Goal: Task Accomplishment & Management: Manage account settings

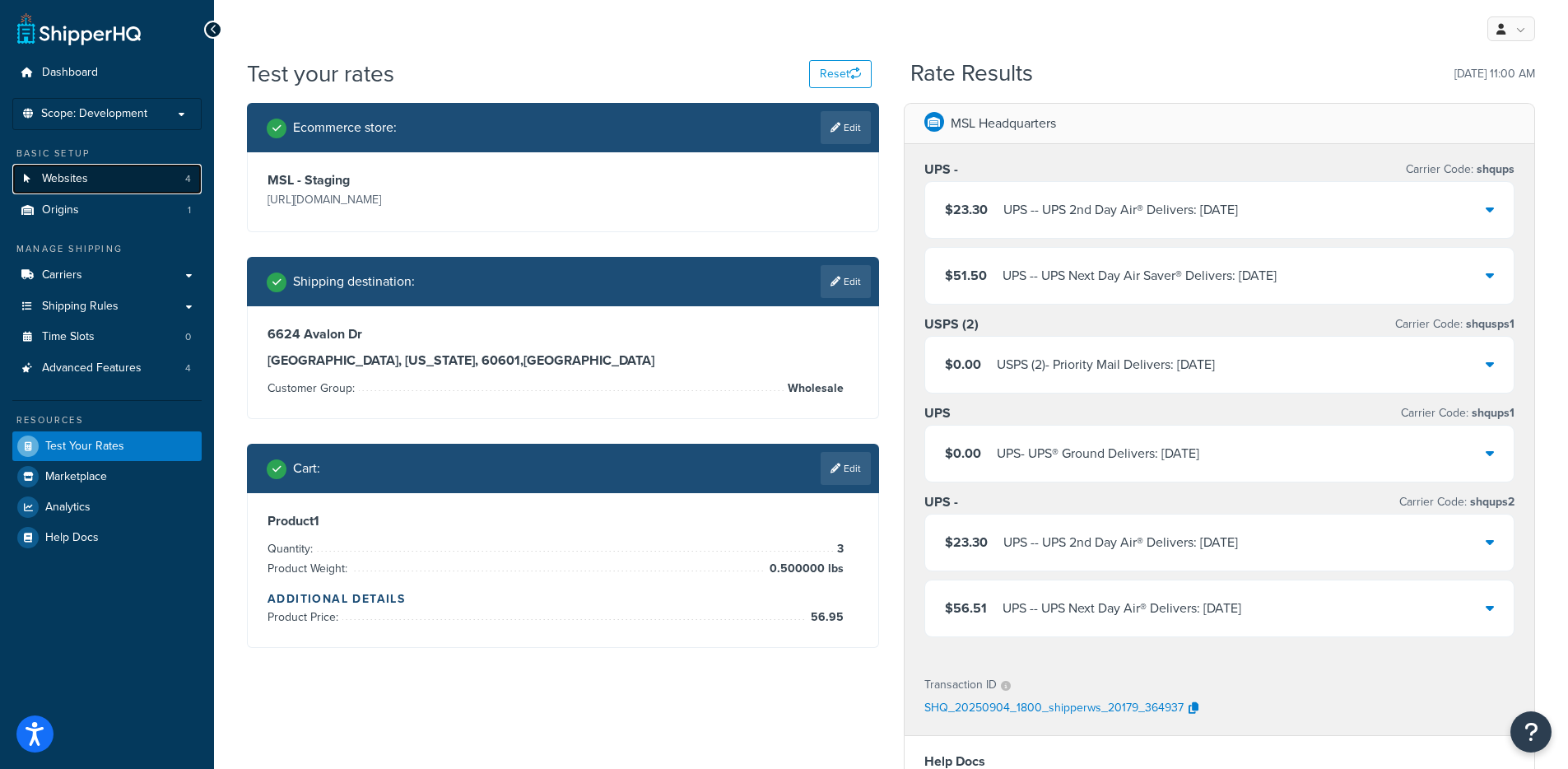
click at [81, 188] on link "Websites 4" at bounding box center [107, 179] width 189 height 30
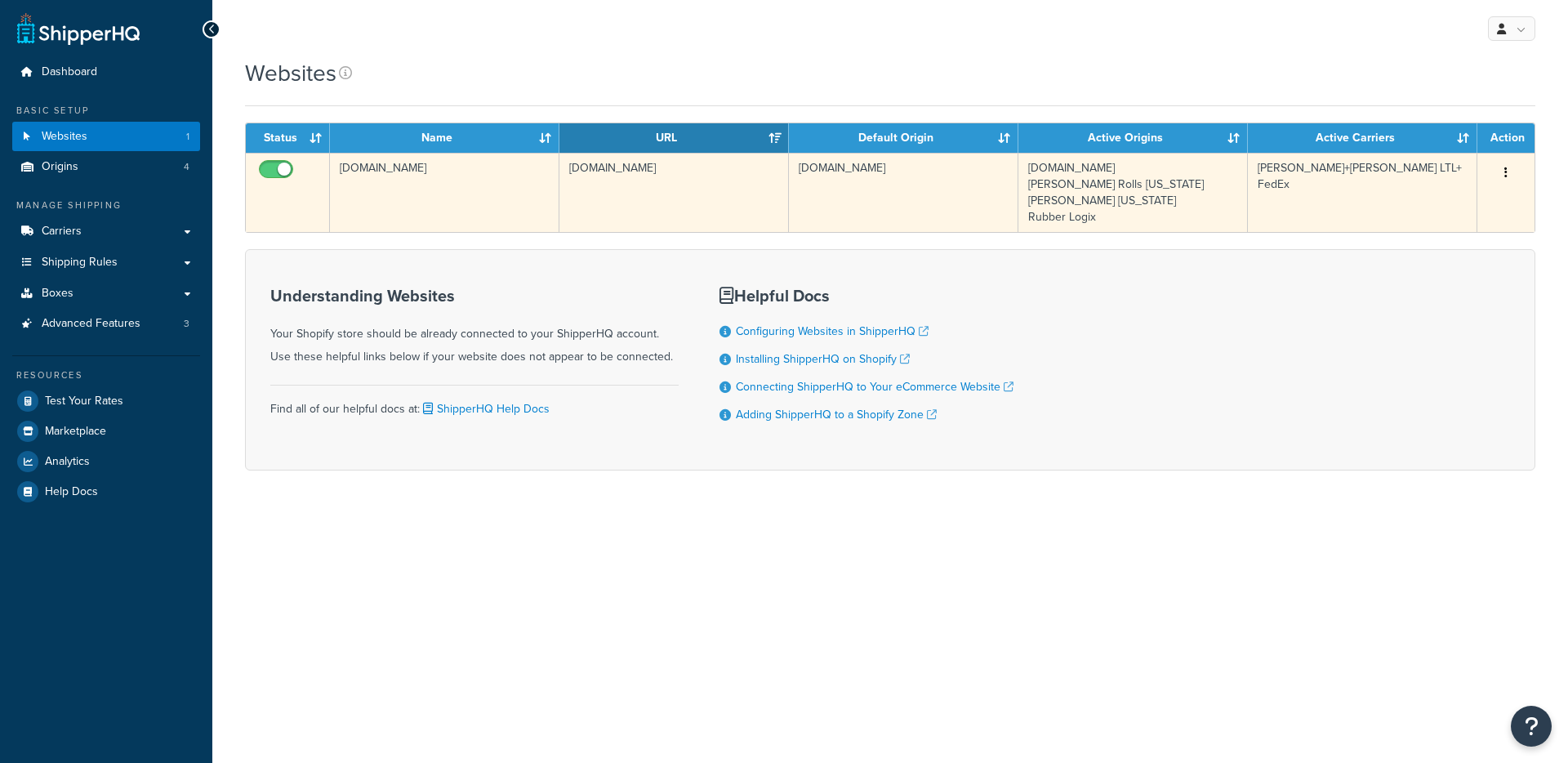
click at [480, 212] on td "livingfitstore123.myshopify.com" at bounding box center [444, 192] width 229 height 79
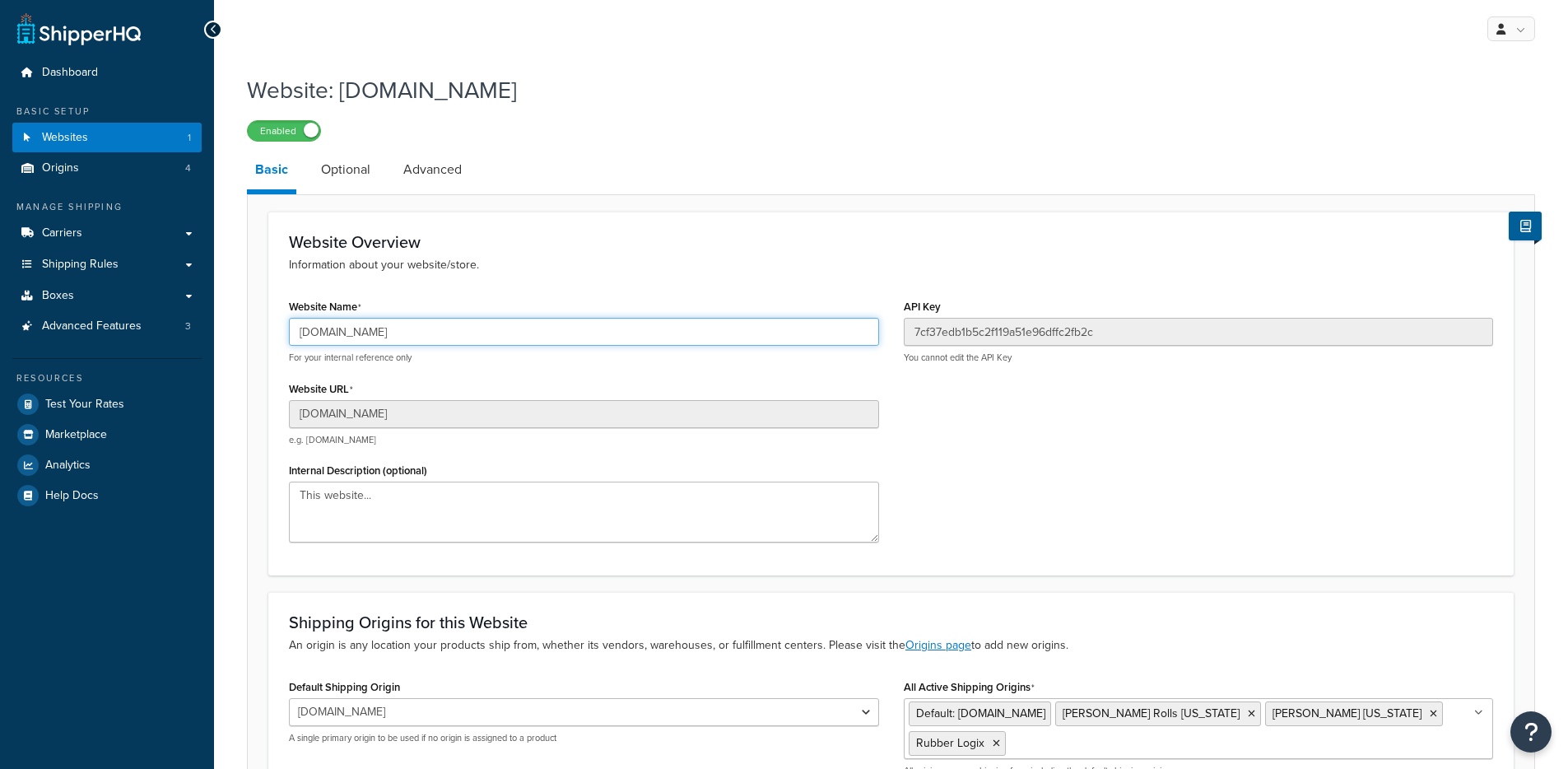
click at [417, 324] on input "livingfitstore123.myshopify.com" at bounding box center [583, 332] width 590 height 28
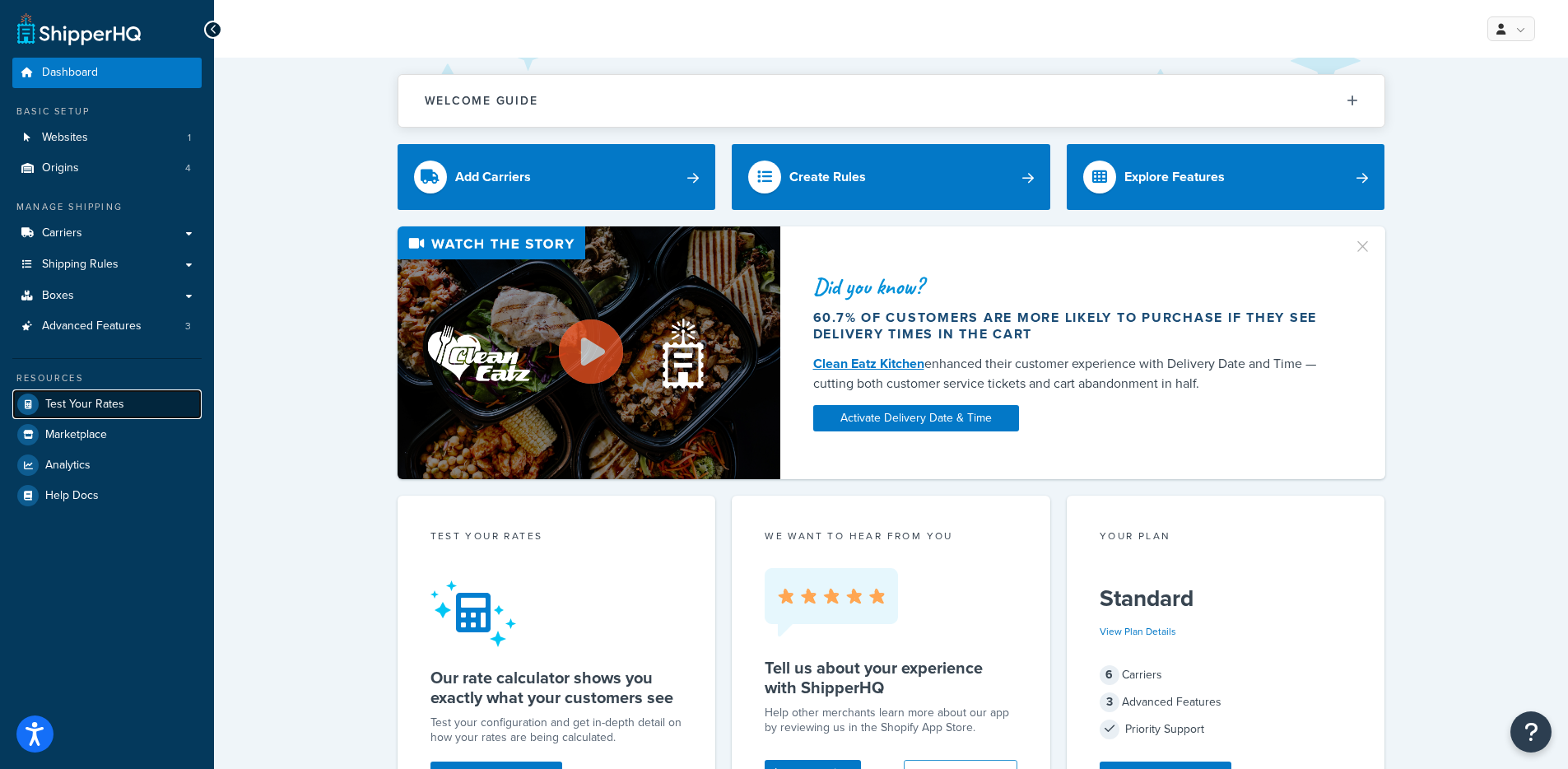
click at [102, 398] on span "Test Your Rates" at bounding box center [84, 404] width 79 height 14
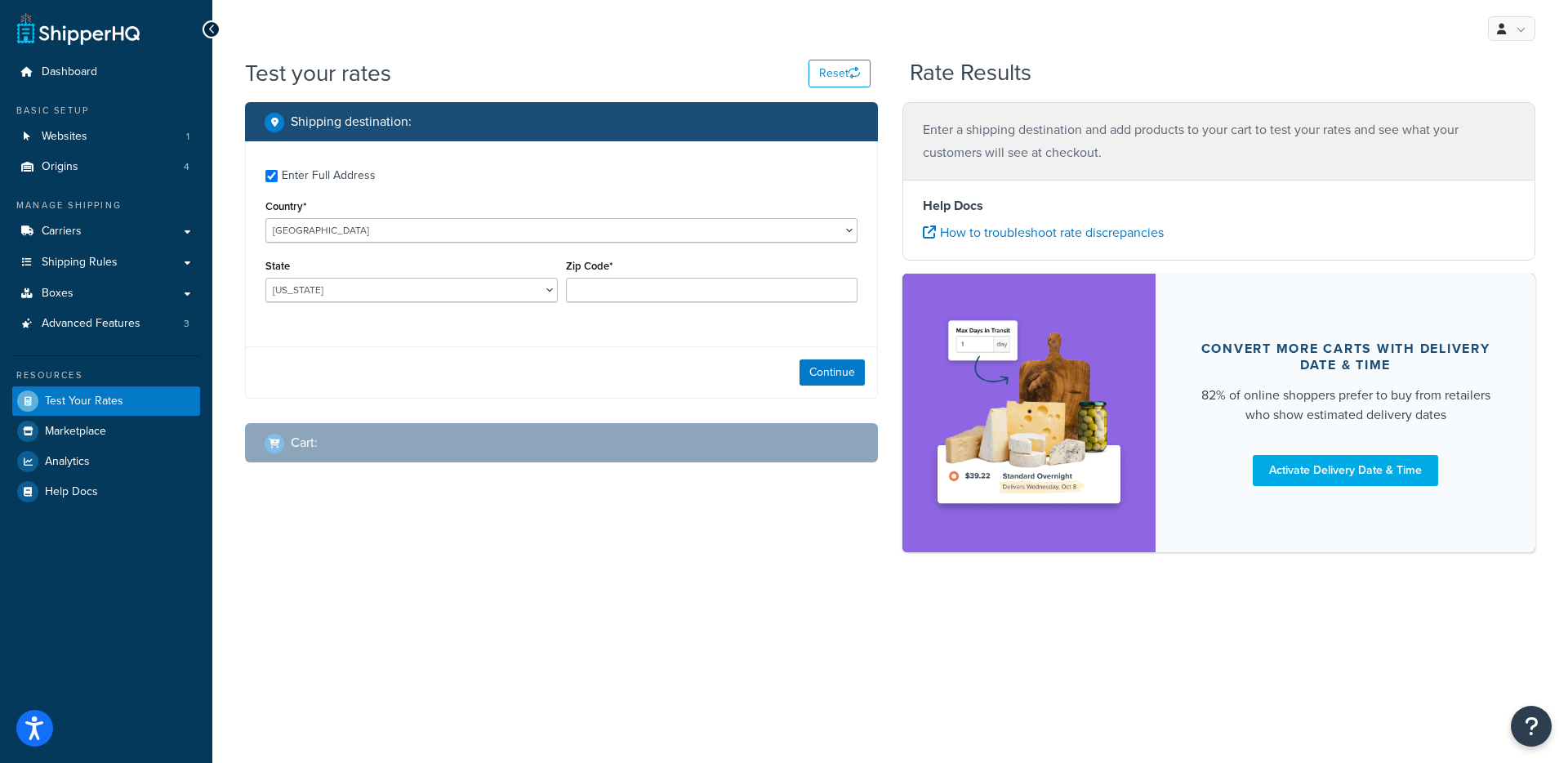
checkbox input "true"
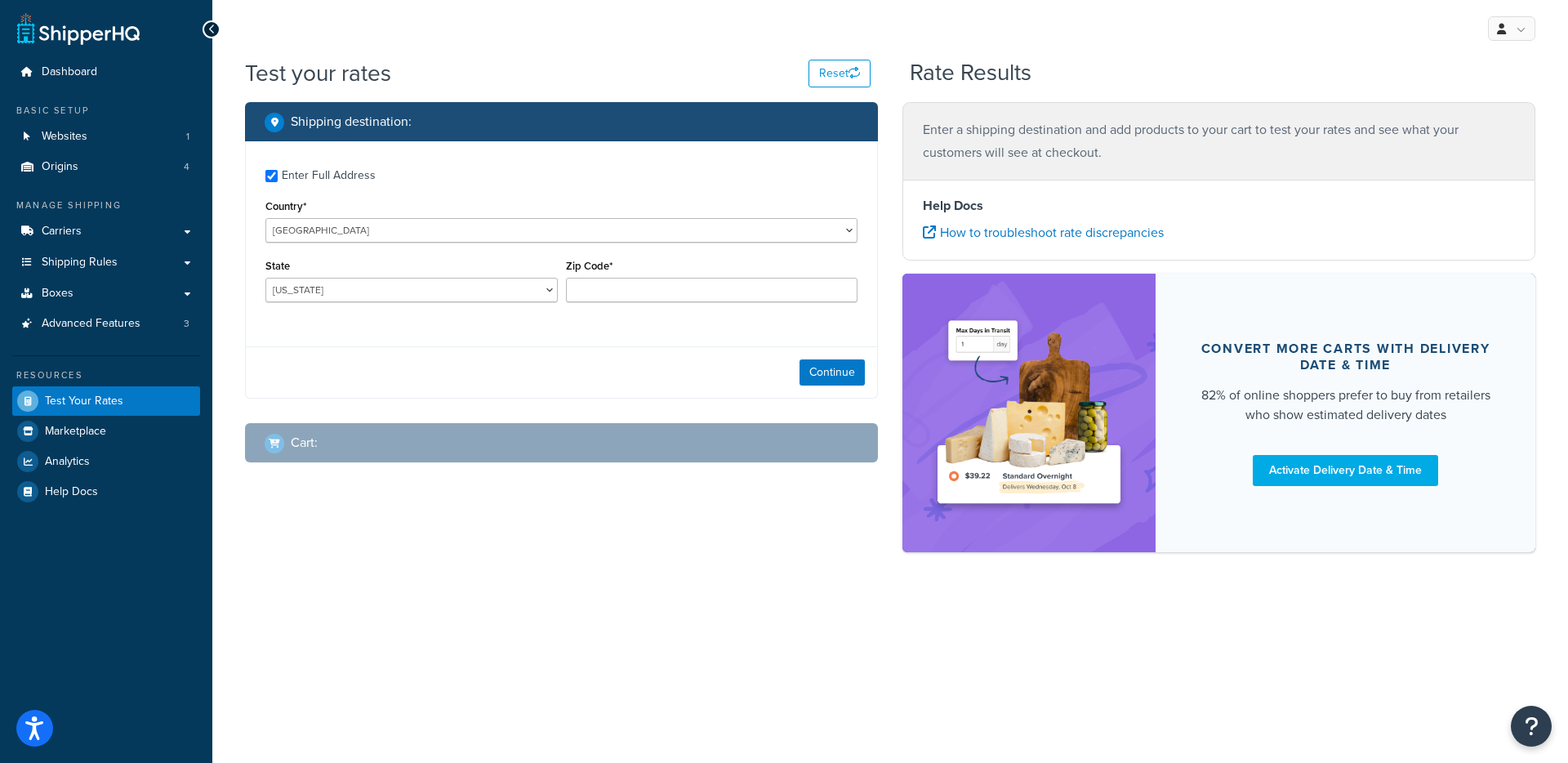
type input "75201"
select select "TX"
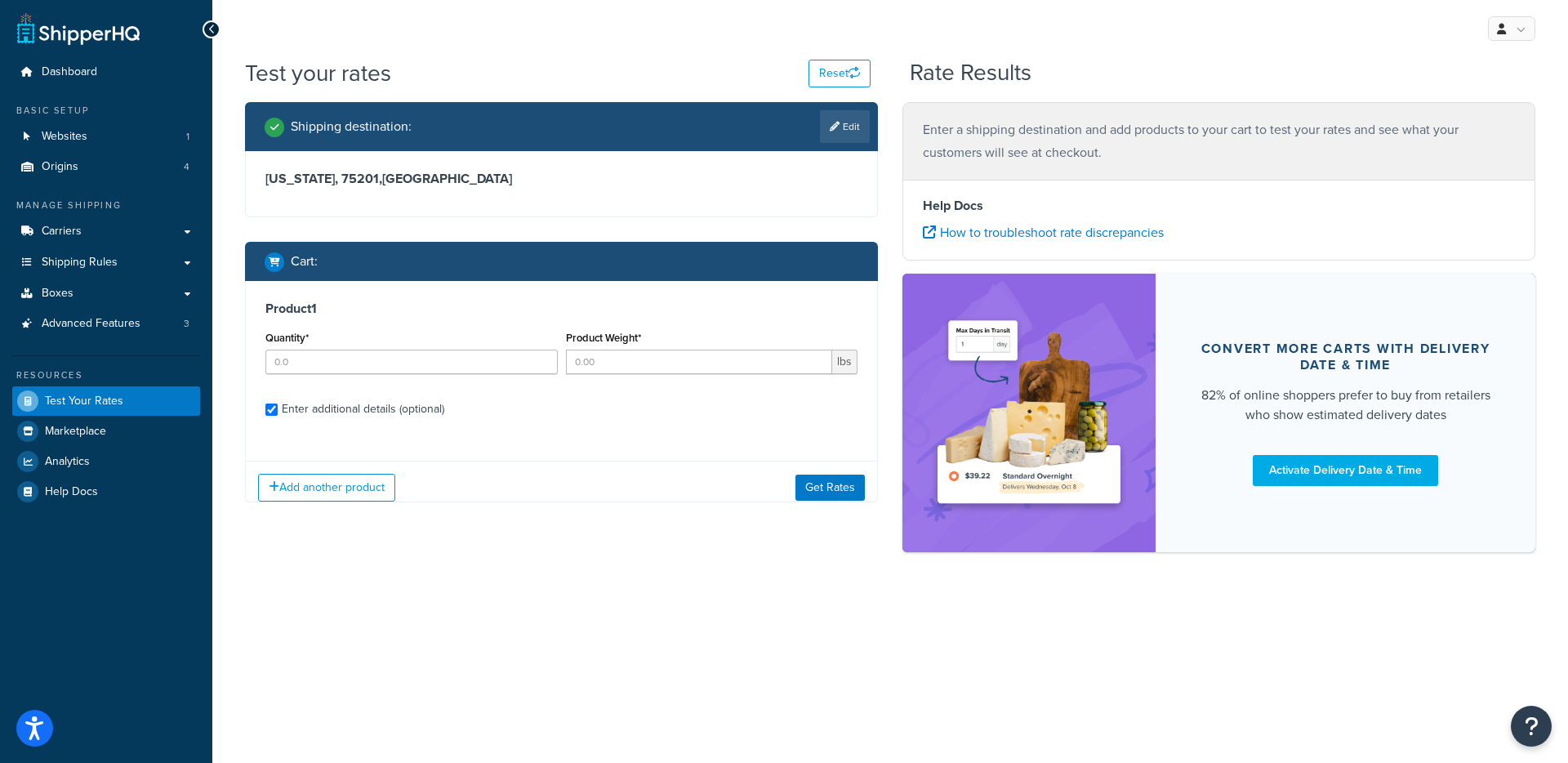
checkbox input "true"
type input "1"
type input "600"
select select "60"
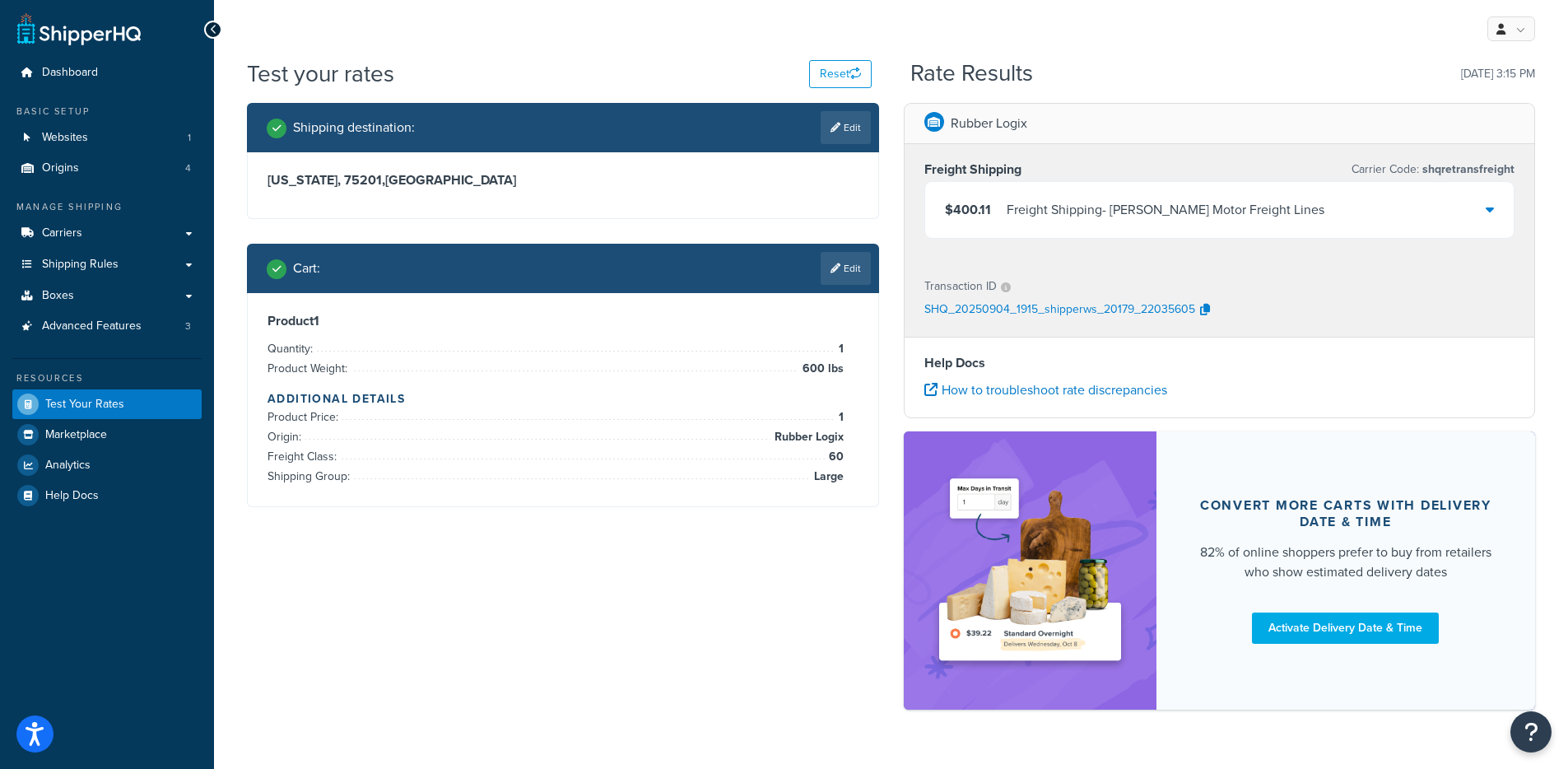
click at [1148, 211] on div "Freight Shipping - Saia Motor Freight Lines" at bounding box center [1164, 210] width 318 height 23
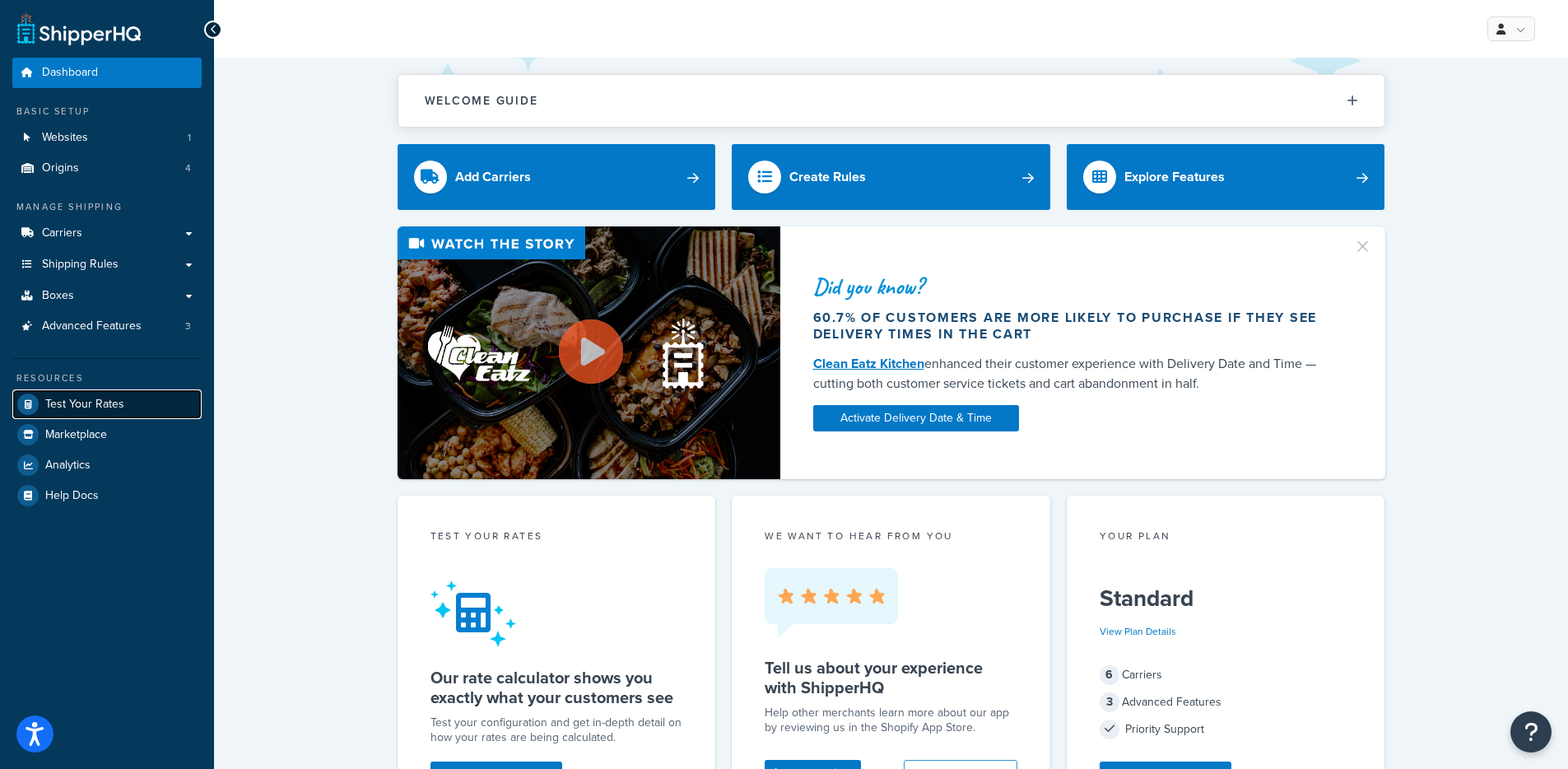
click at [109, 404] on span "Test Your Rates" at bounding box center [84, 404] width 79 height 14
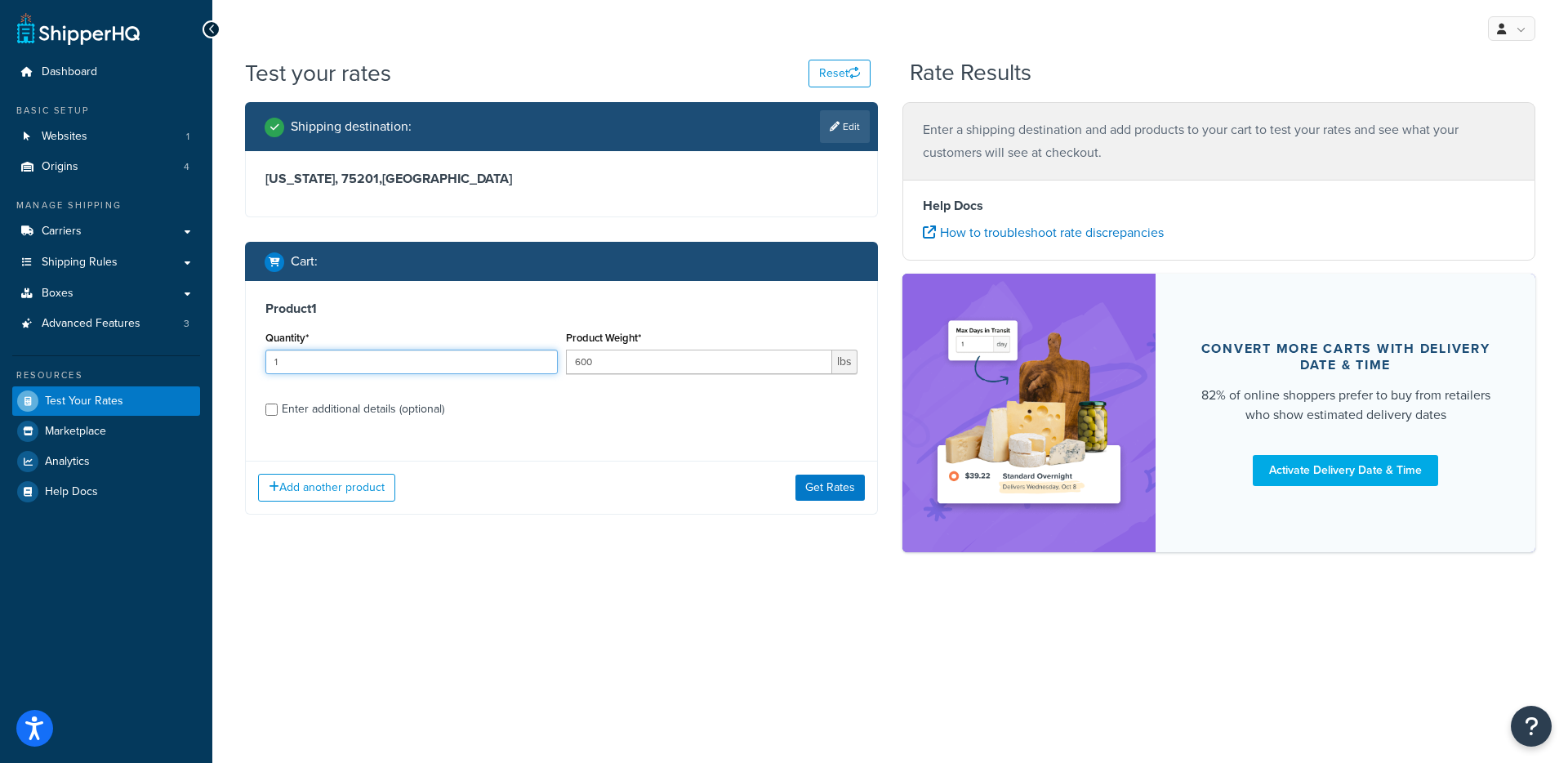
click at [375, 362] on input "1" at bounding box center [411, 362] width 293 height 25
click at [336, 401] on div "Enter additional details (optional)" at bounding box center [363, 409] width 163 height 23
click at [278, 403] on input "Enter additional details (optional)" at bounding box center [271, 409] width 12 height 12
checkbox input "true"
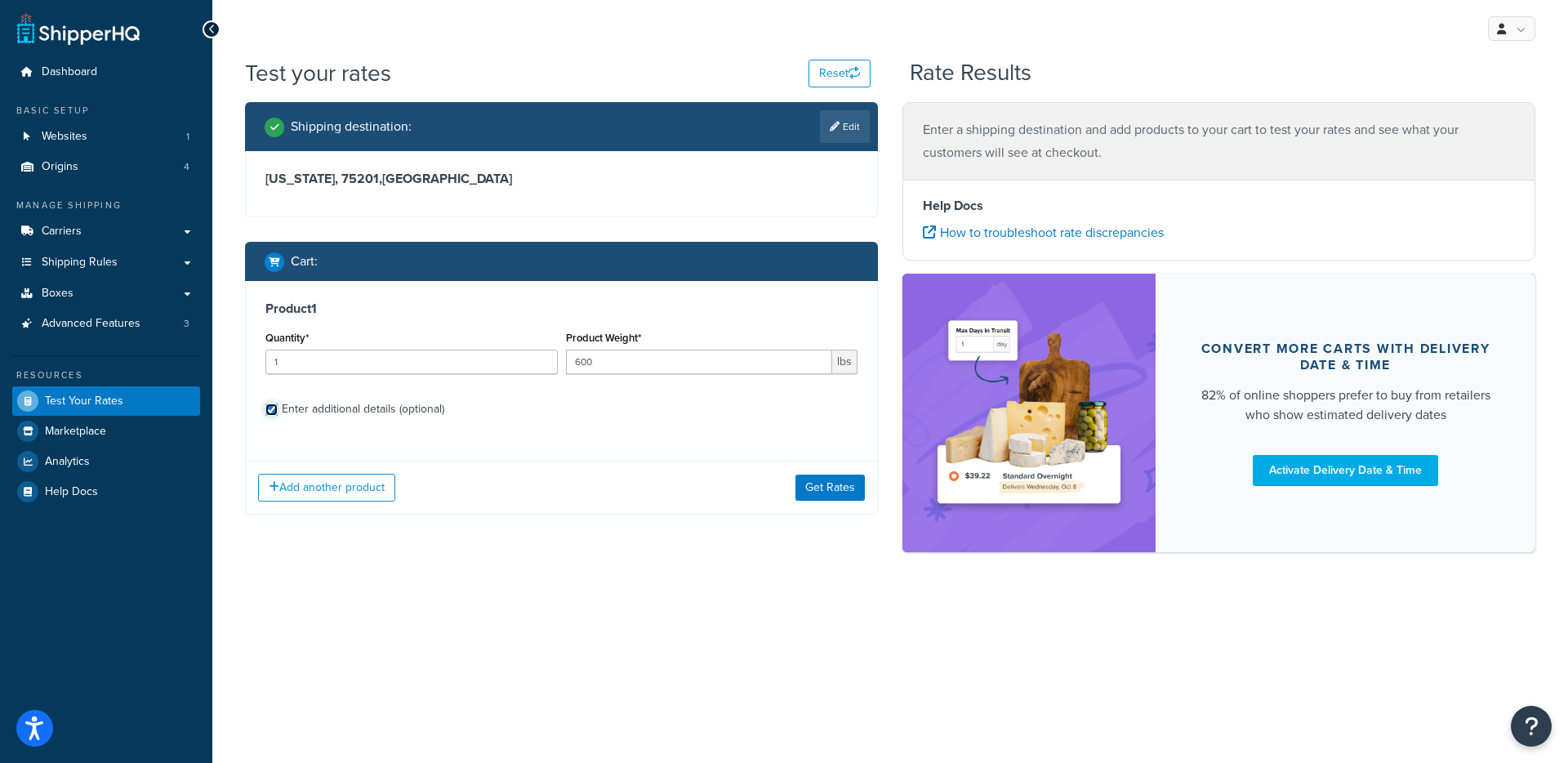
select select "60"
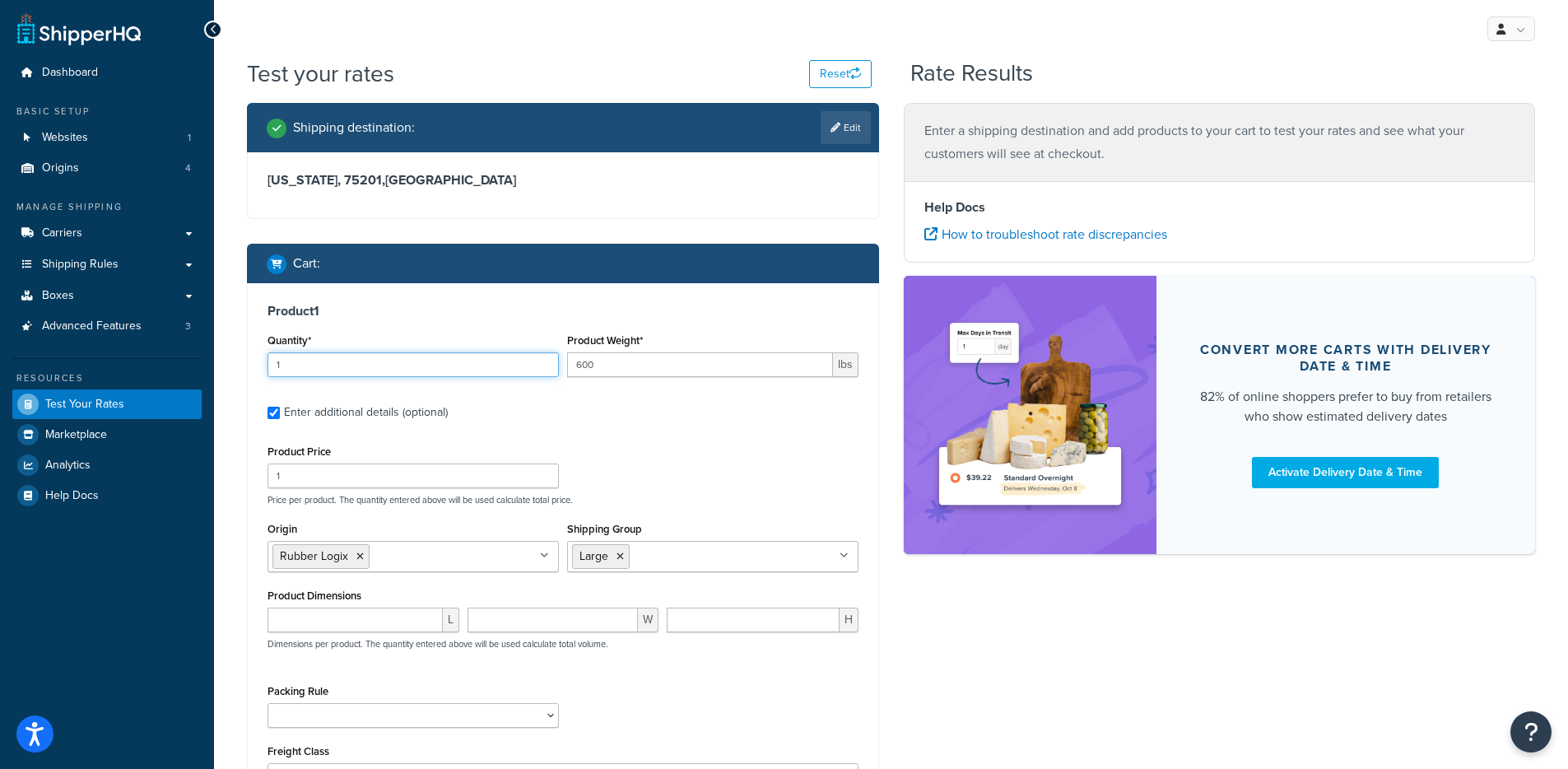
drag, startPoint x: 336, startPoint y: 363, endPoint x: 265, endPoint y: 361, distance: 71.0
click at [265, 361] on div "Quantity* 1" at bounding box center [413, 359] width 299 height 60
type input "240"
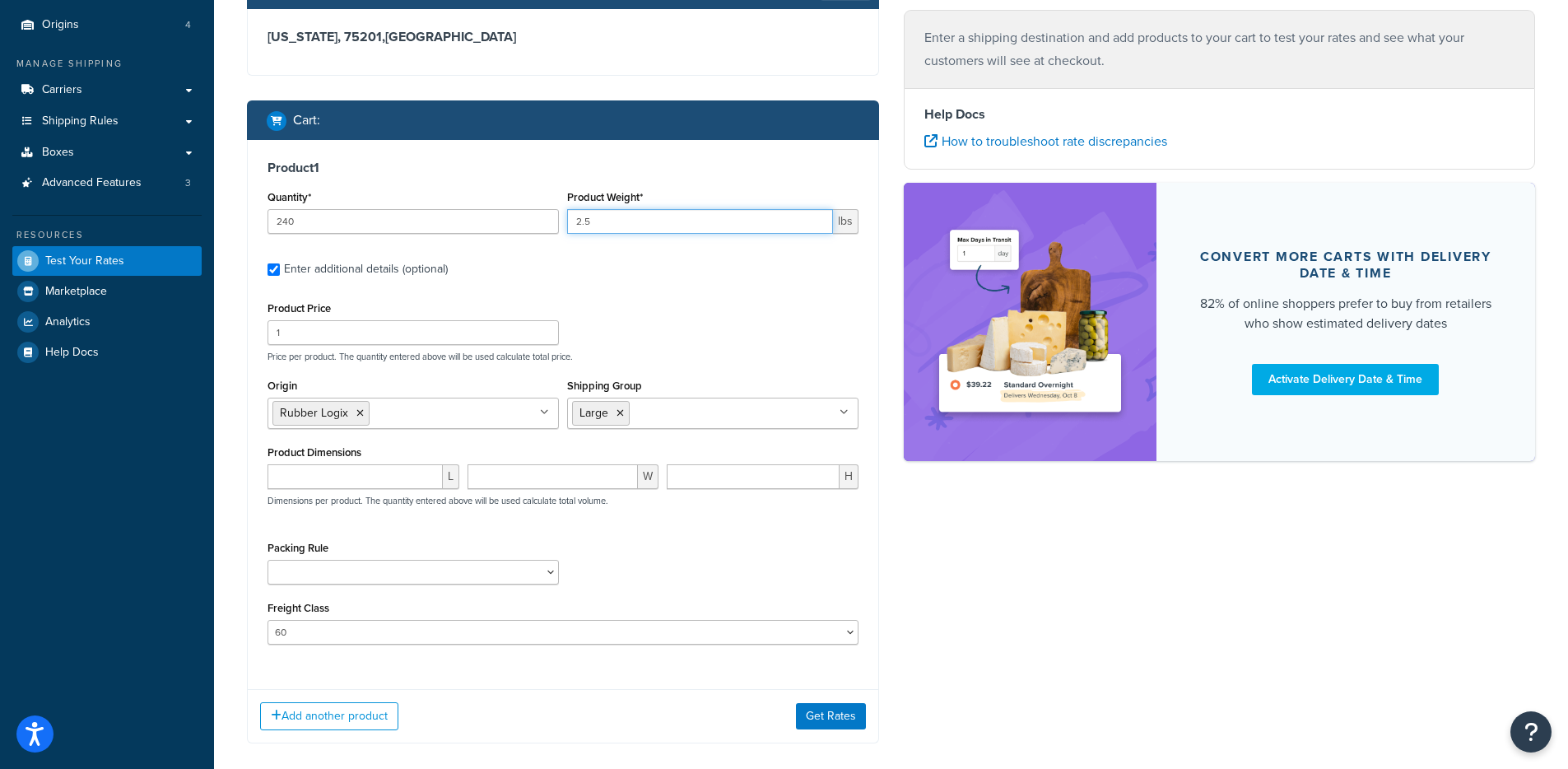
scroll to position [196, 0]
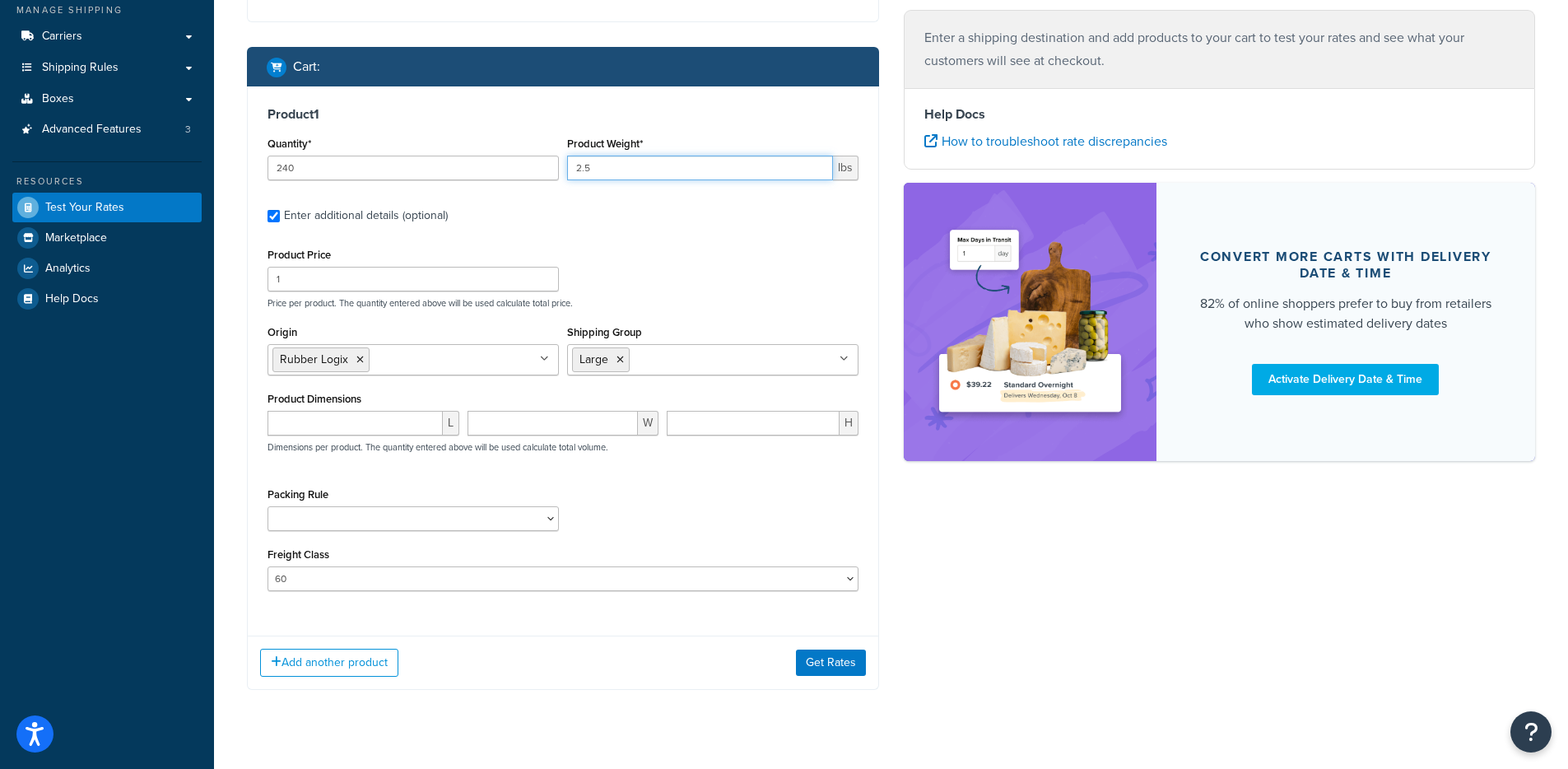
type input "2.5"
click at [856, 678] on div "Add another product Get Rates" at bounding box center [563, 662] width 630 height 53
click at [852, 673] on button "Get Rates" at bounding box center [830, 663] width 70 height 27
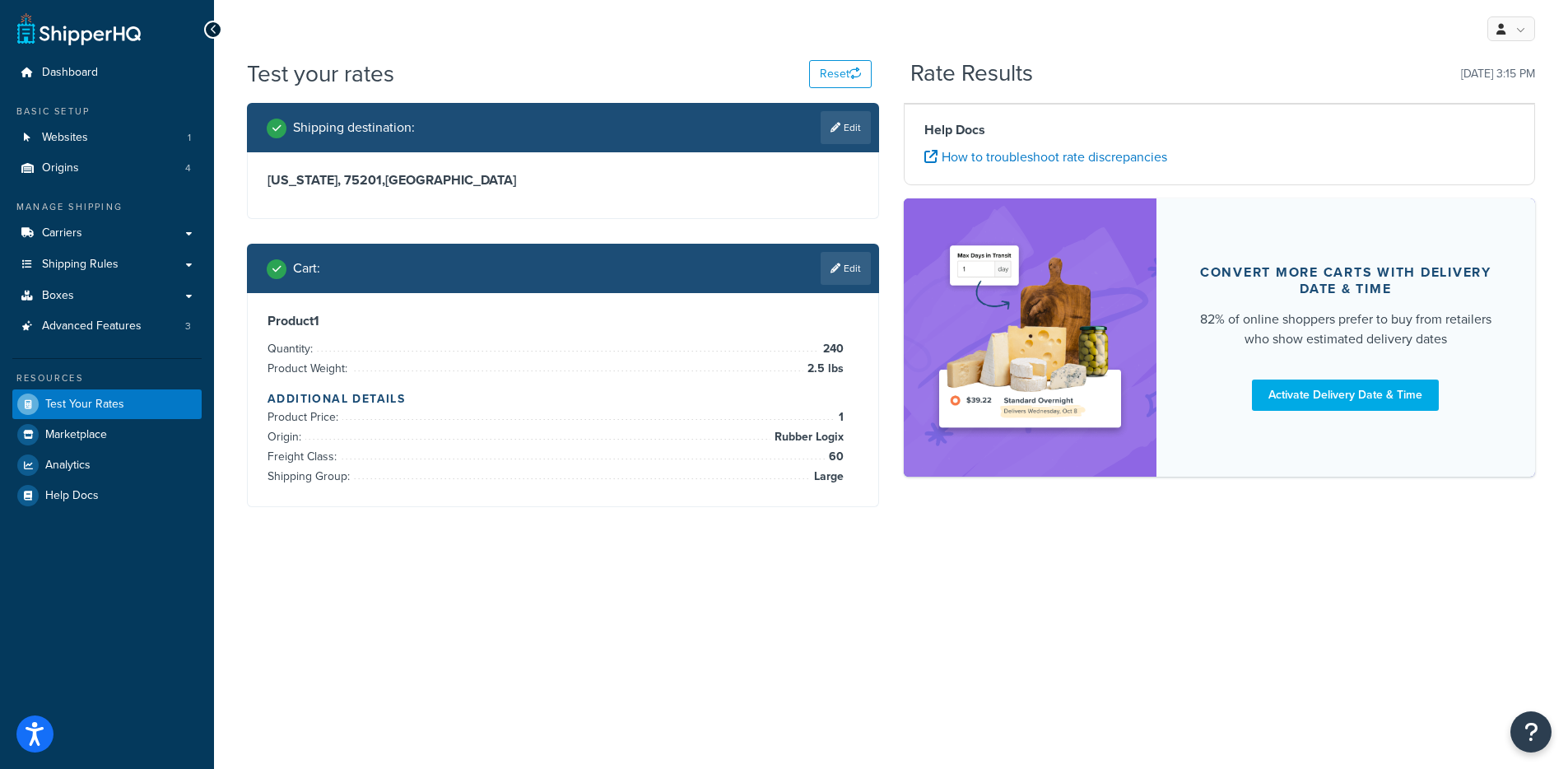
scroll to position [0, 0]
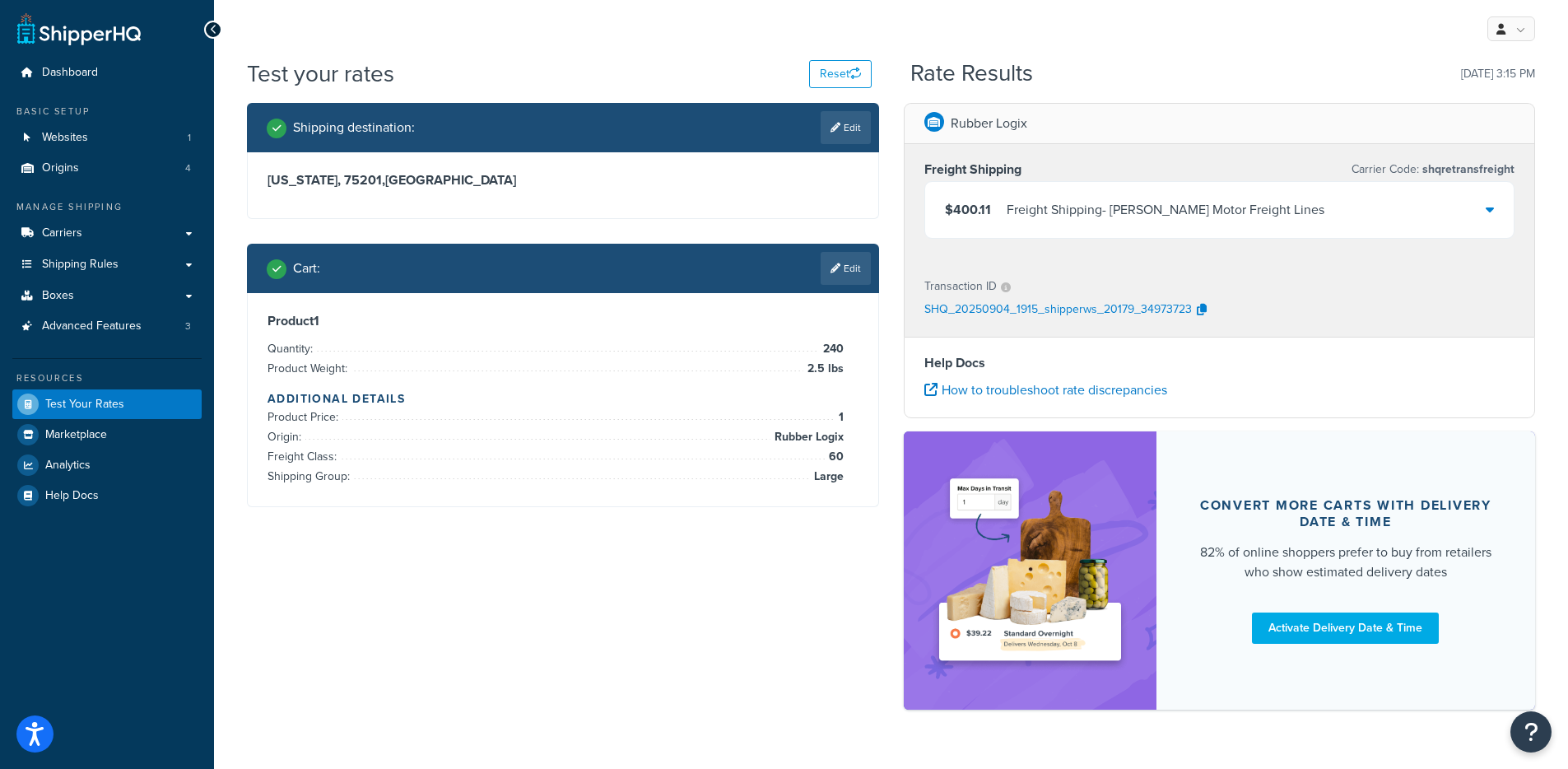
click at [1284, 223] on div "$400.11 Freight Shipping - Saia Motor Freight Lines" at bounding box center [1219, 210] width 589 height 56
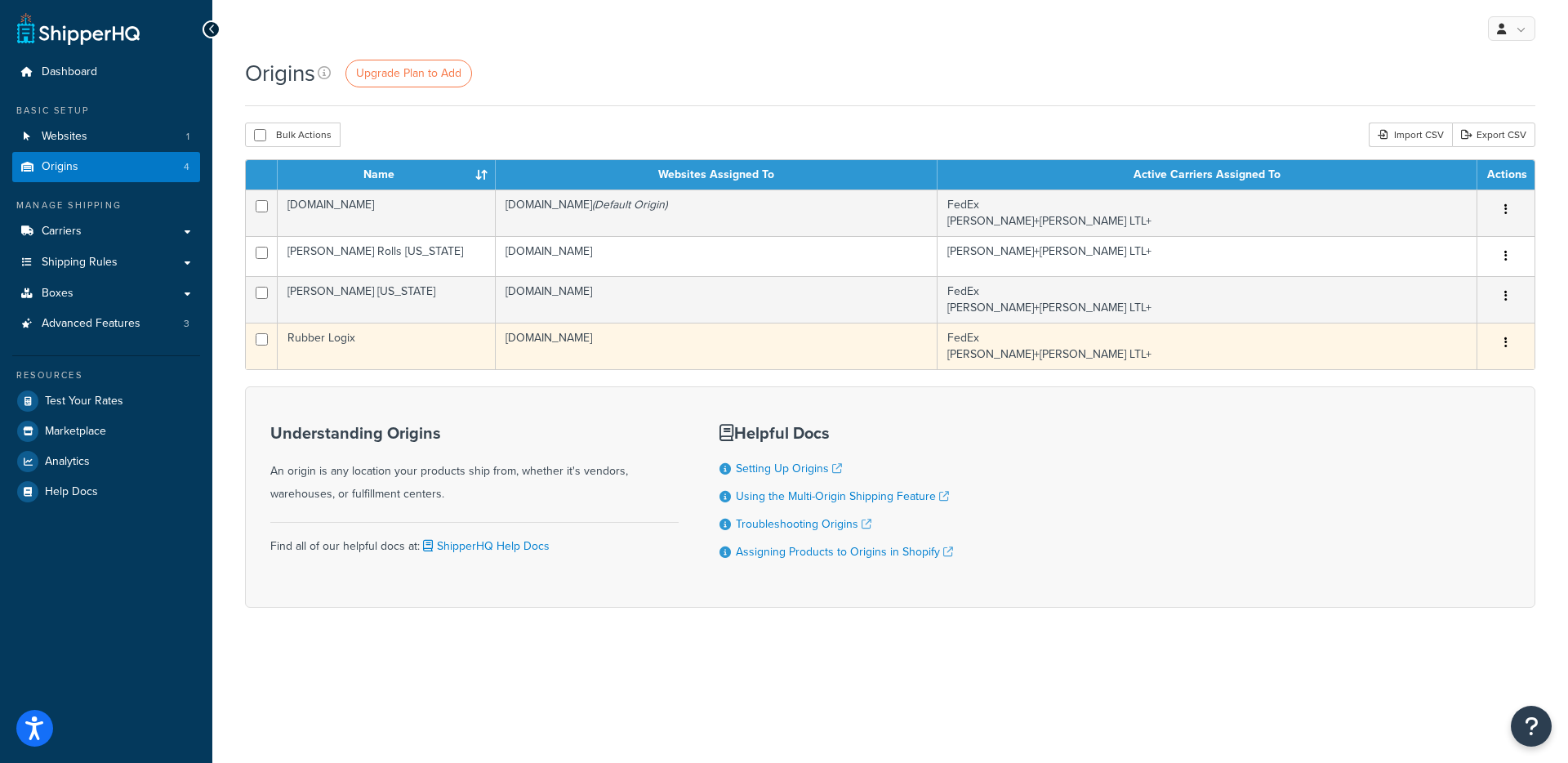
click at [379, 350] on td "Rubber Logix" at bounding box center [387, 345] width 218 height 47
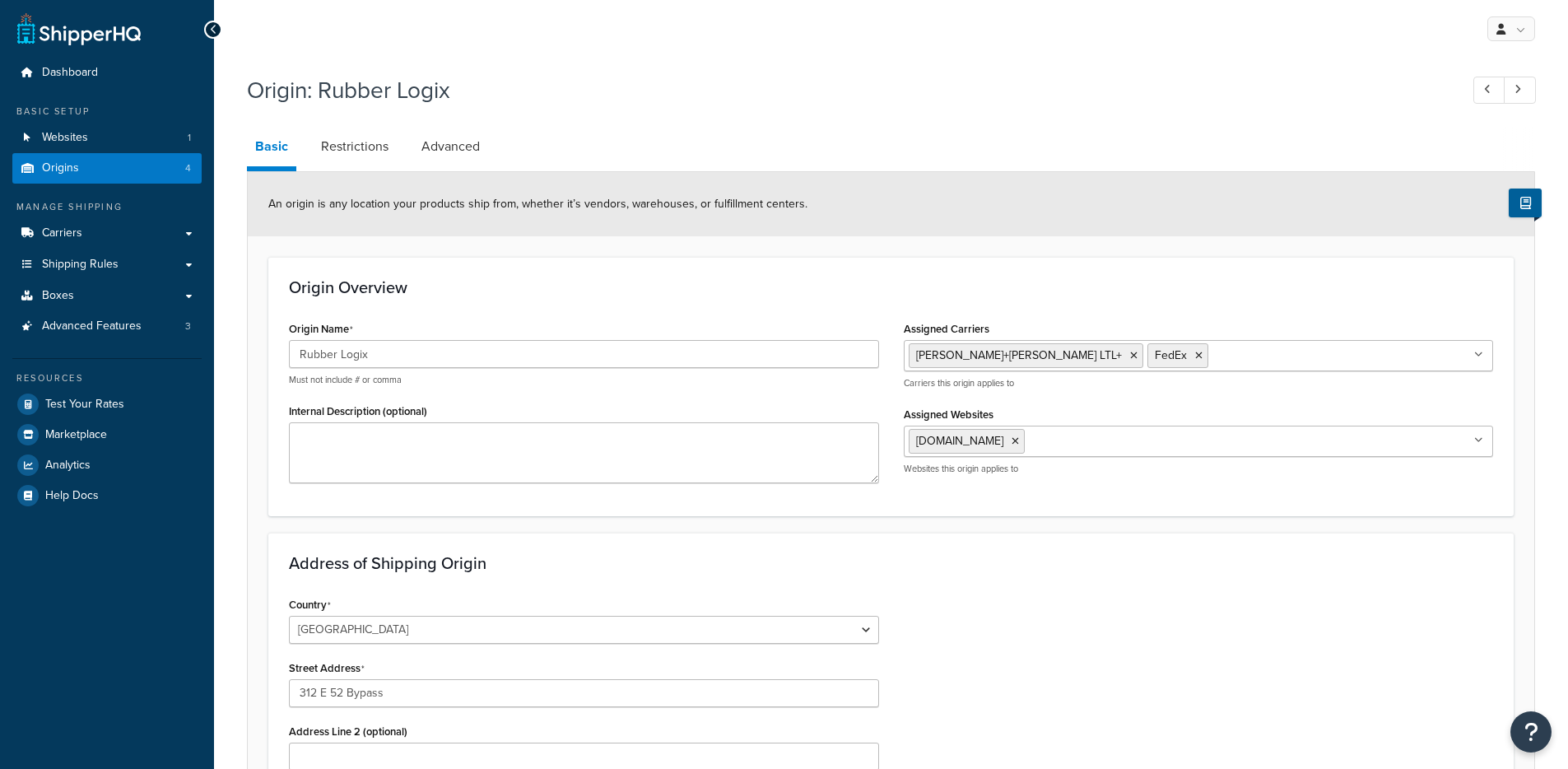
select select "33"
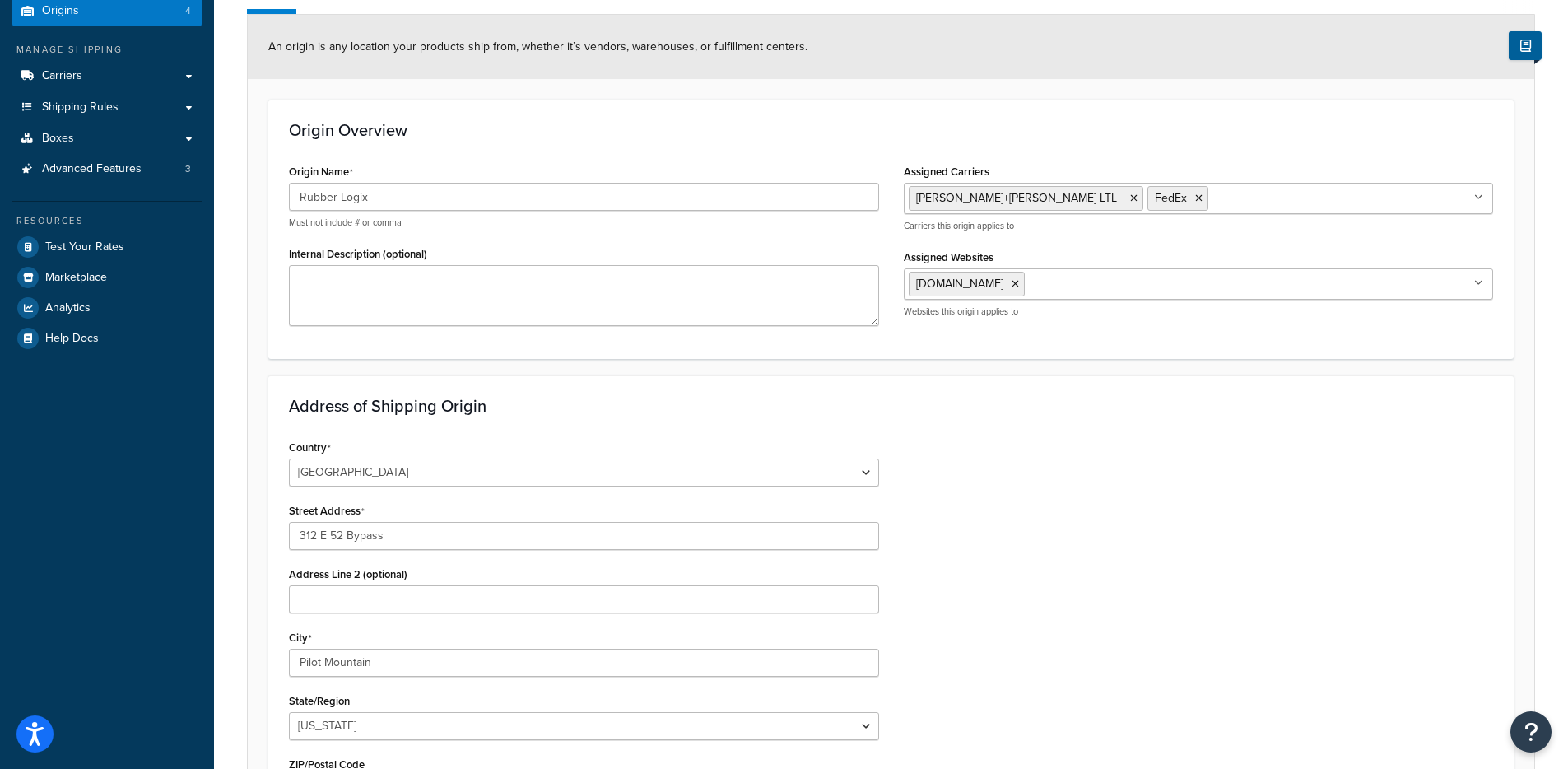
scroll to position [137, 0]
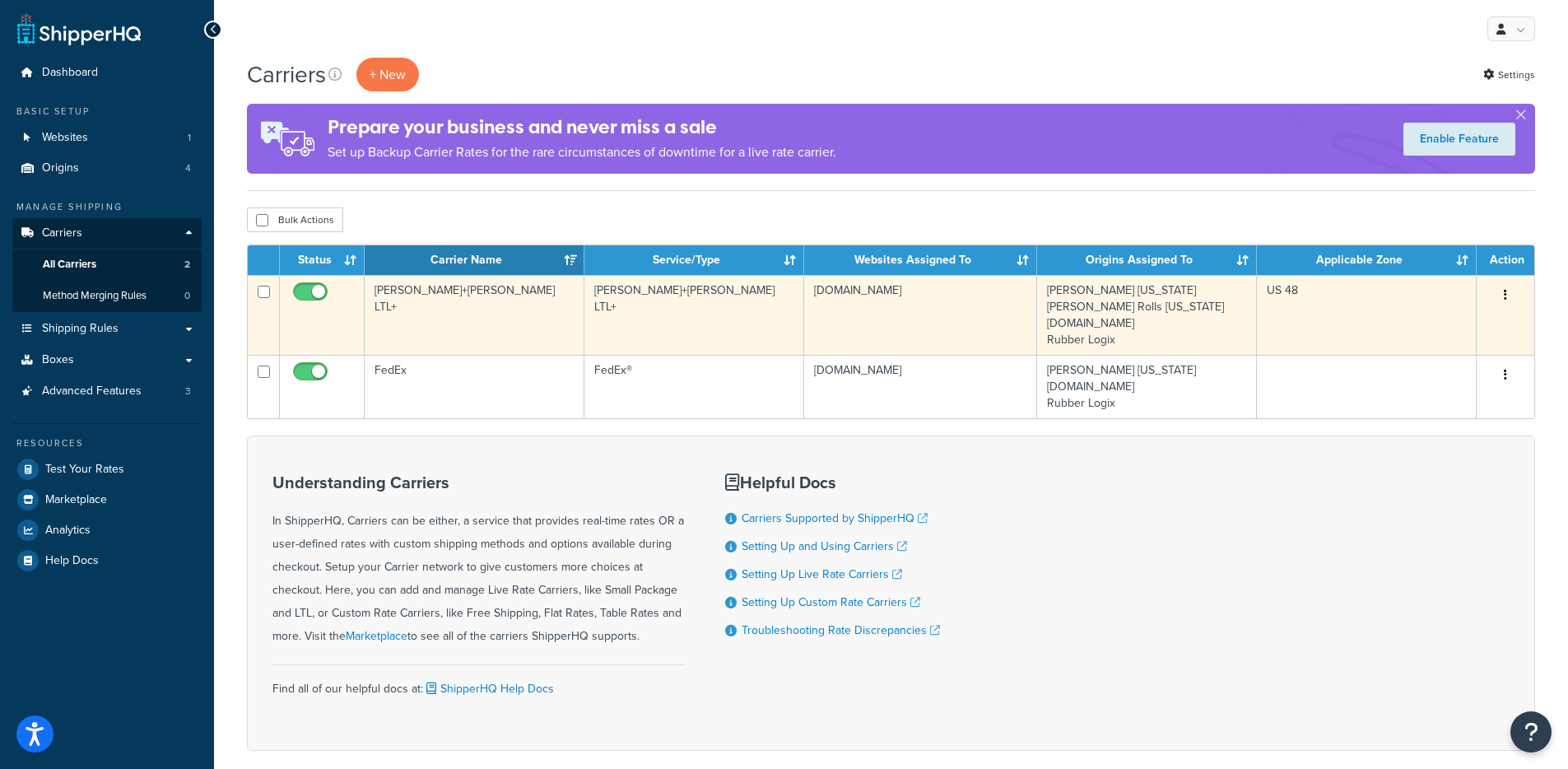
click at [466, 311] on td "[PERSON_NAME]+[PERSON_NAME] LTL+" at bounding box center [474, 315] width 219 height 80
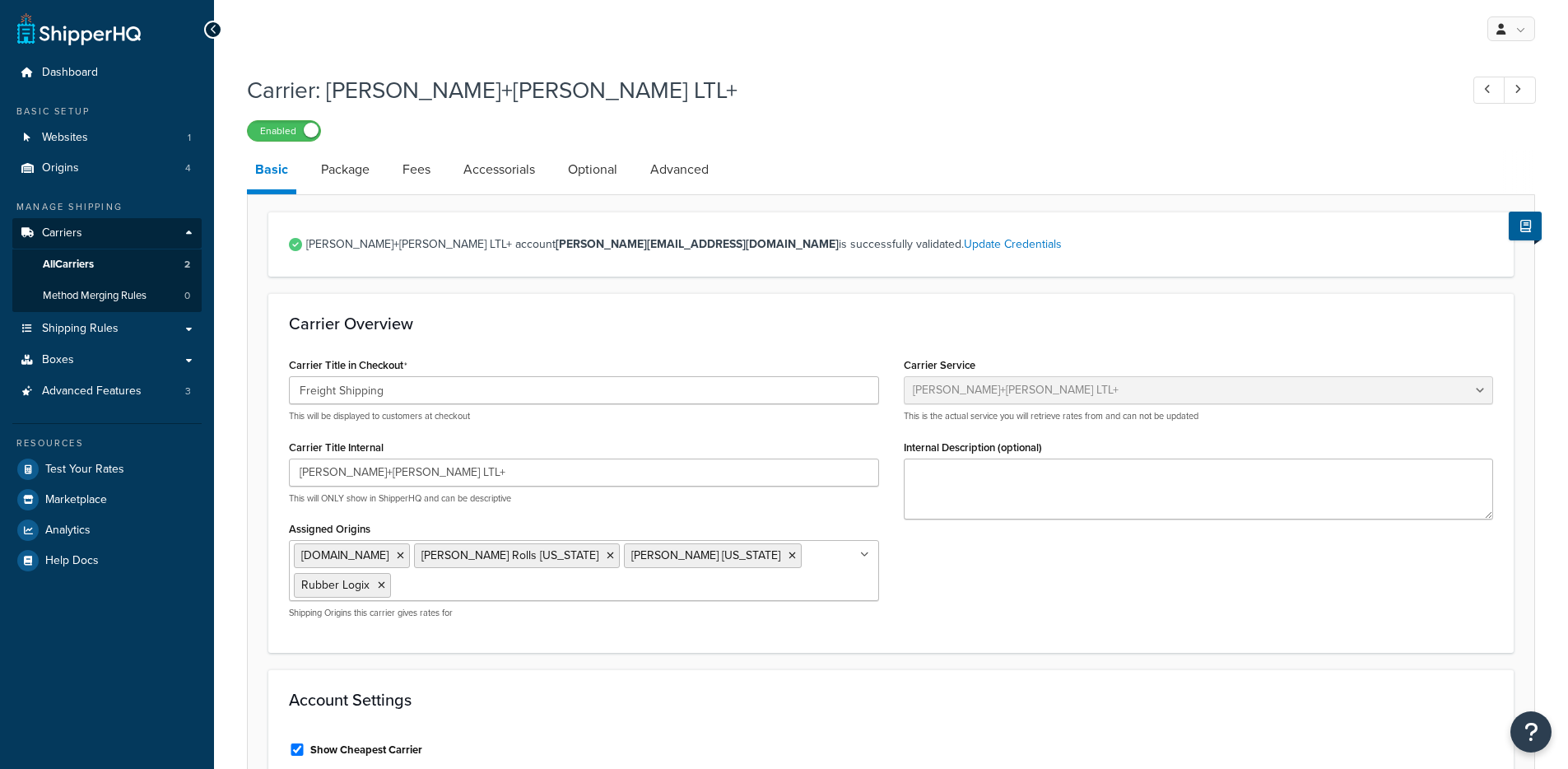
select select "reTransFreight"
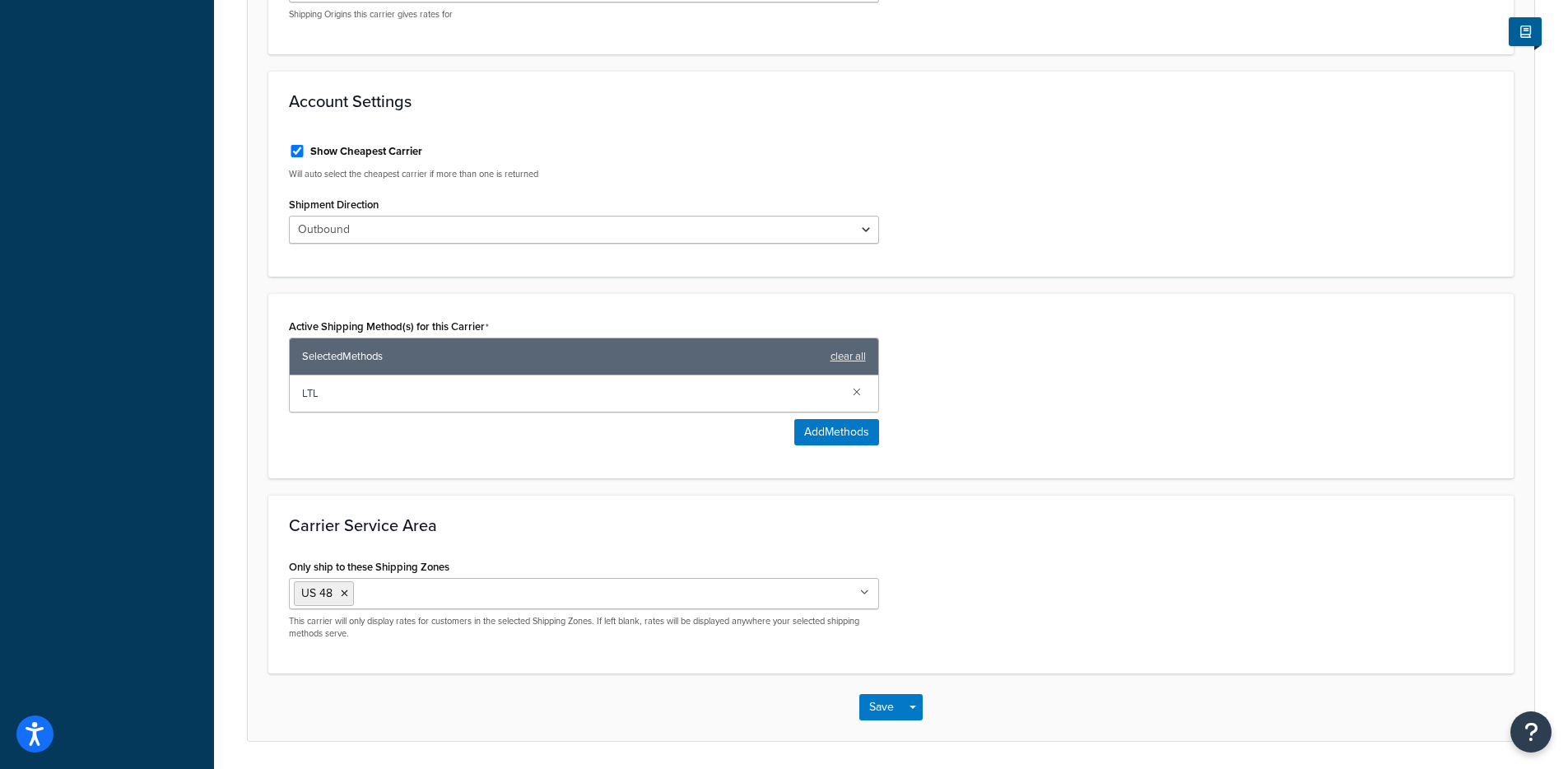
scroll to position [624, 0]
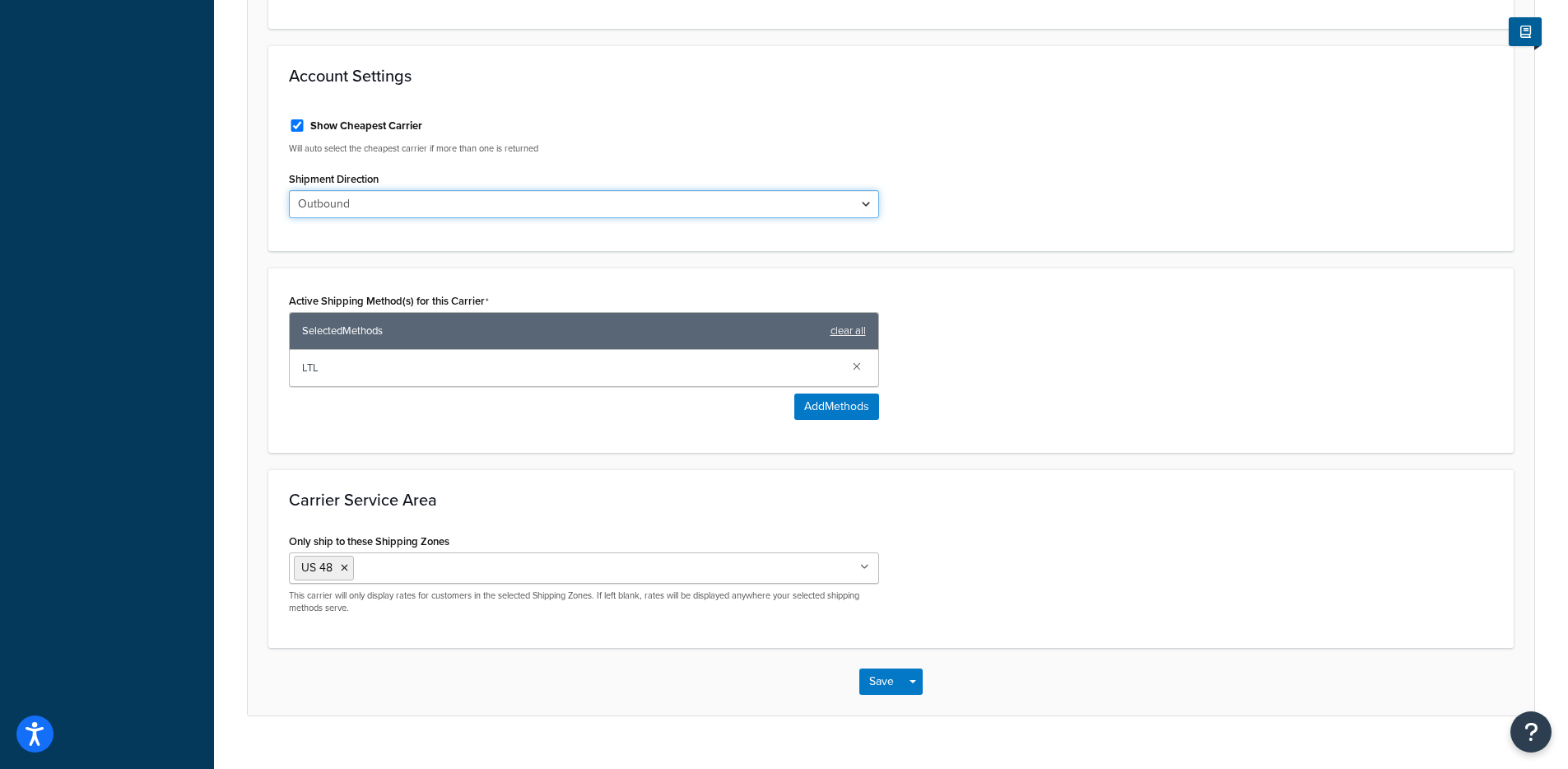
click at [486, 190] on select "Outbound Inbound Drop" at bounding box center [583, 204] width 590 height 28
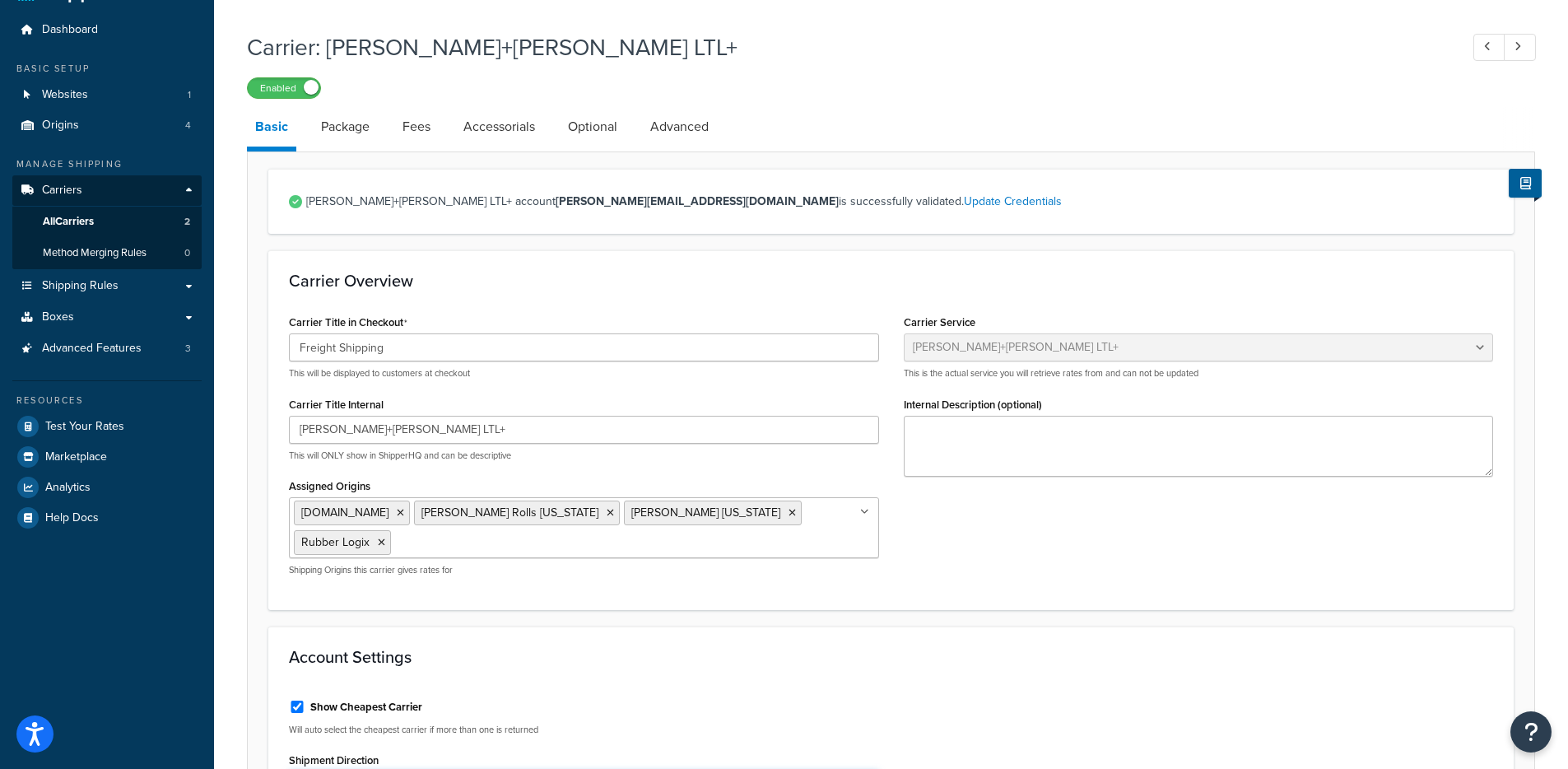
scroll to position [0, 0]
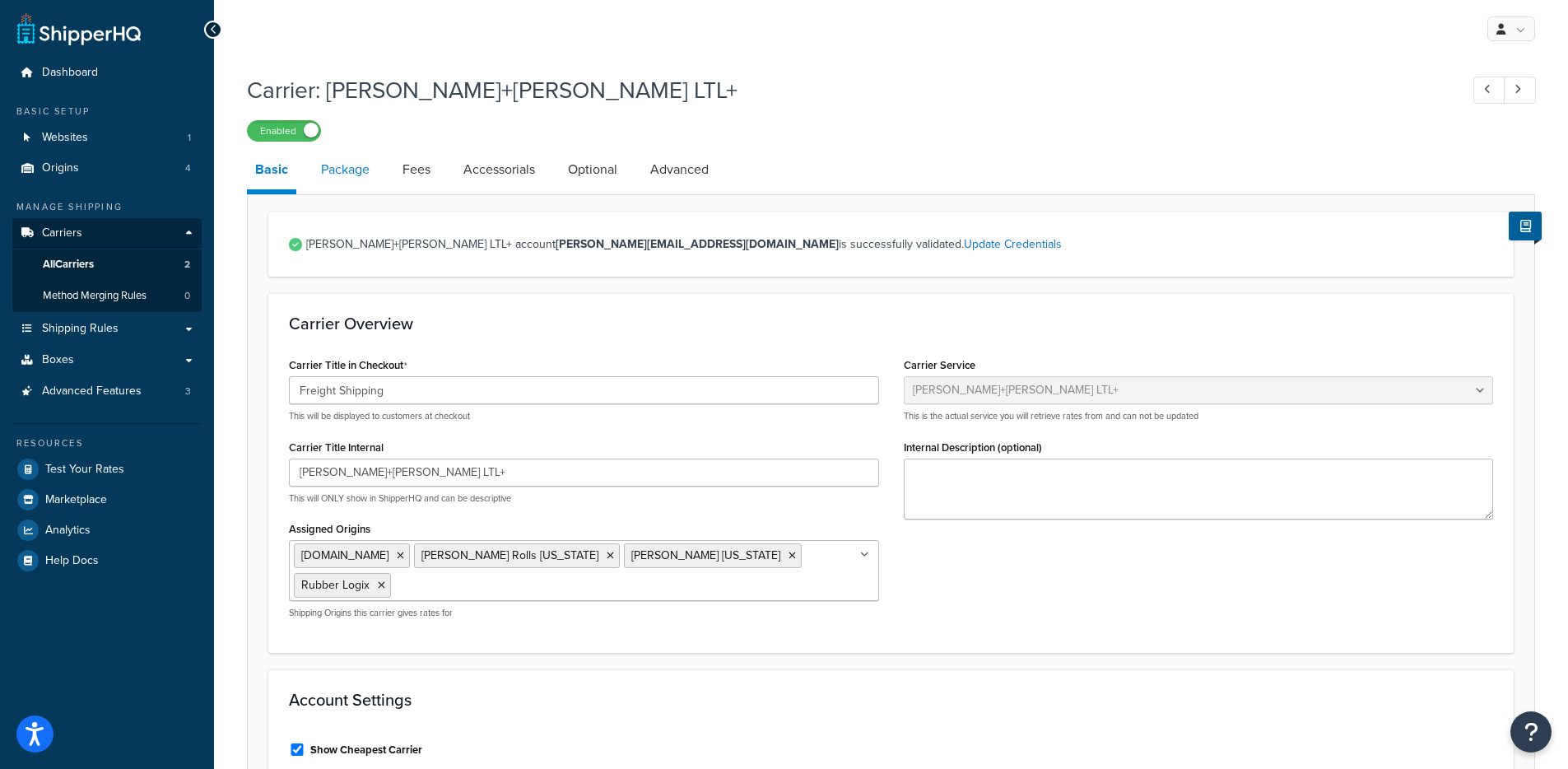
click at [341, 184] on link "Package" at bounding box center [344, 169] width 65 height 40
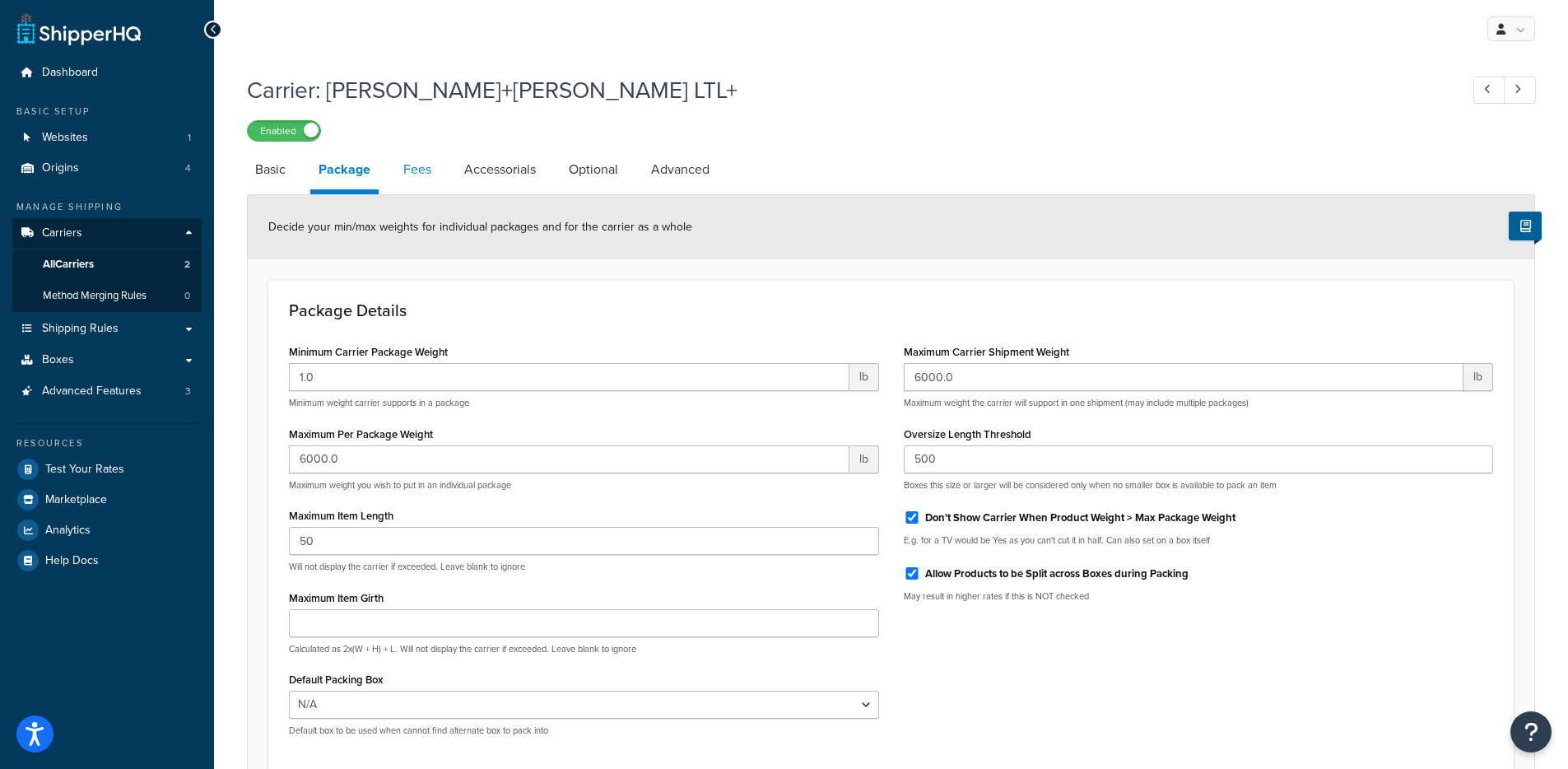
click at [431, 180] on link "Fees" at bounding box center [417, 169] width 44 height 40
select select "AFTER"
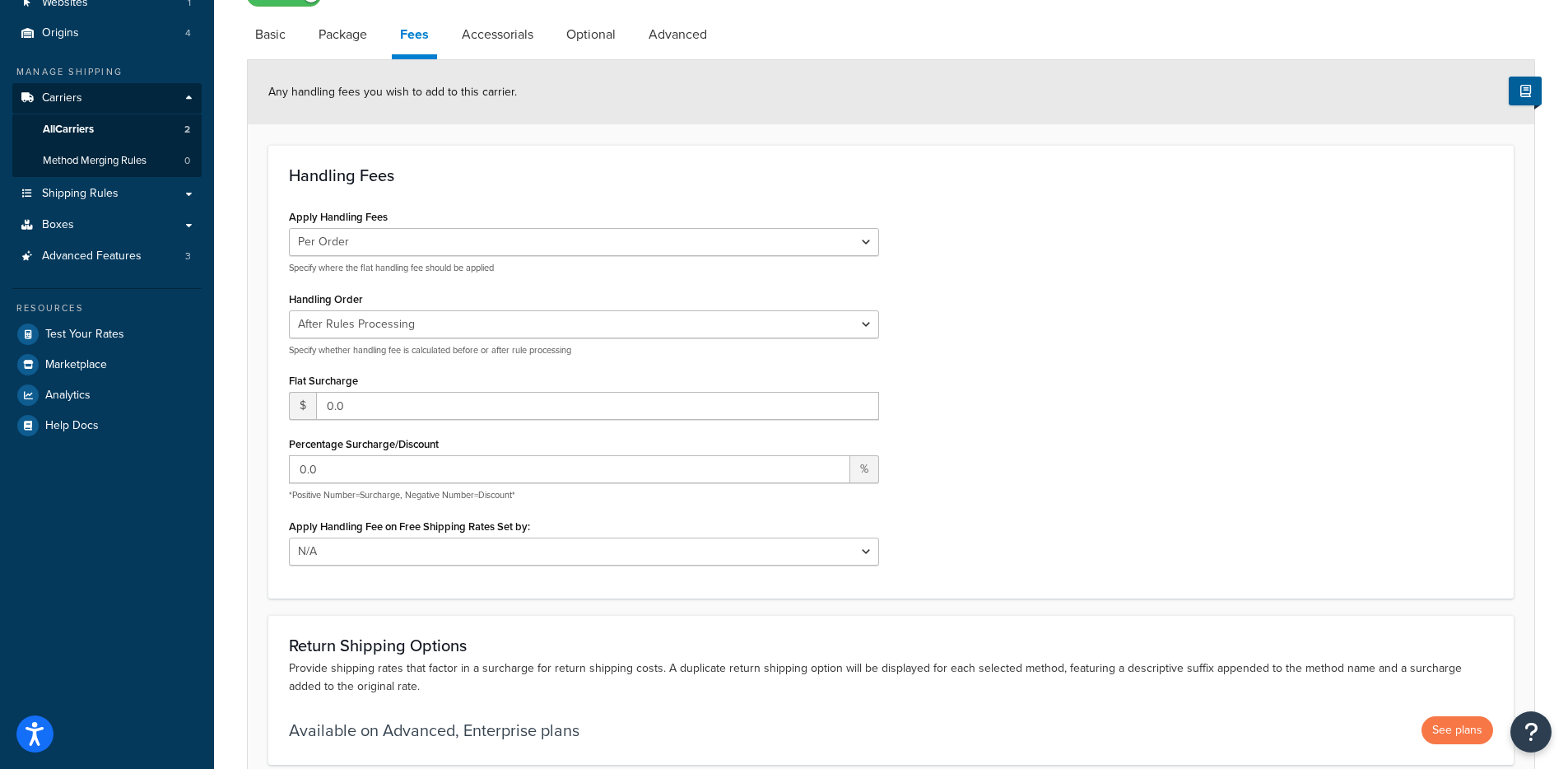
scroll to position [113, 0]
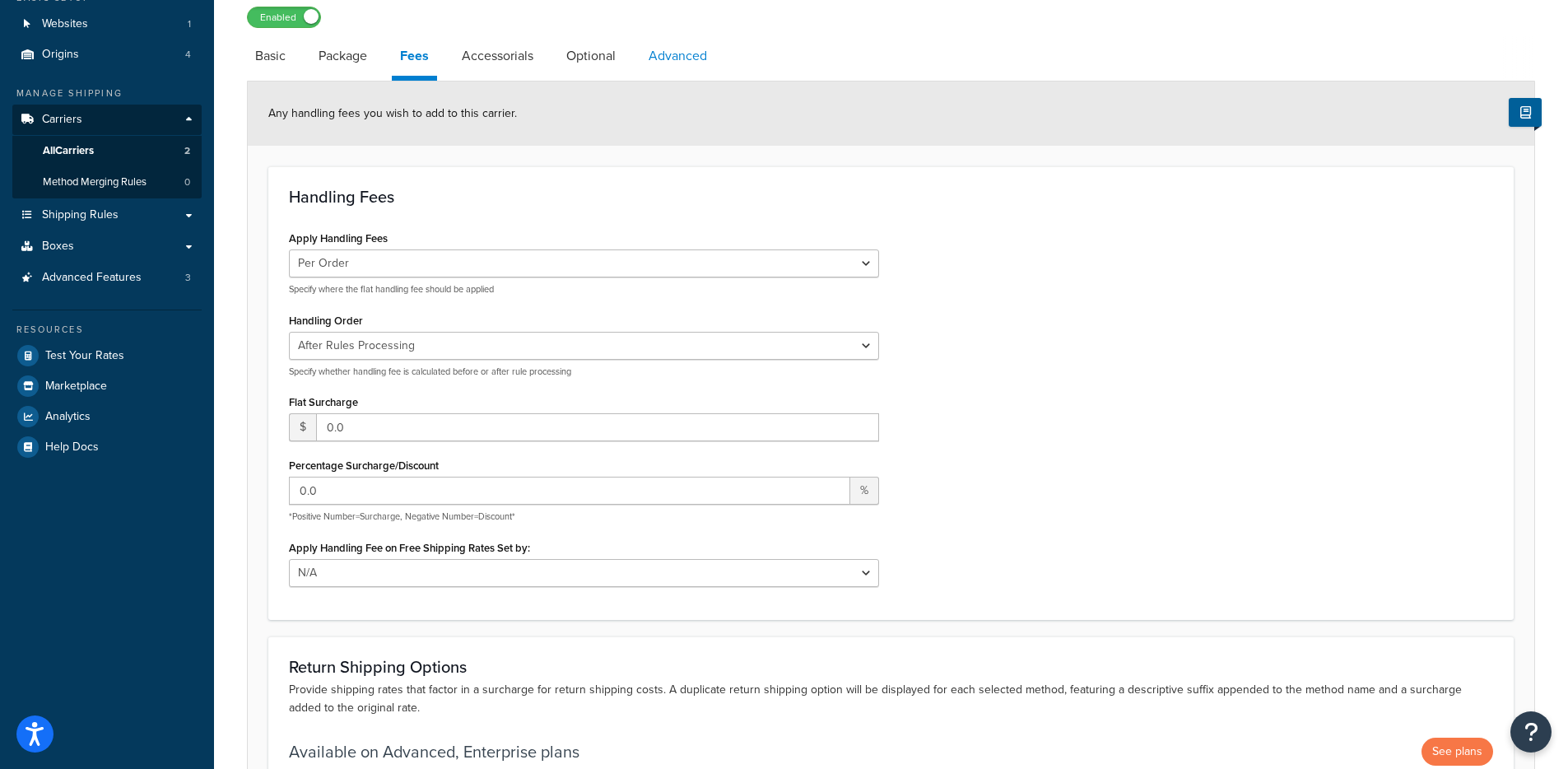
click at [671, 55] on link "Advanced" at bounding box center [677, 56] width 75 height 40
select select "false"
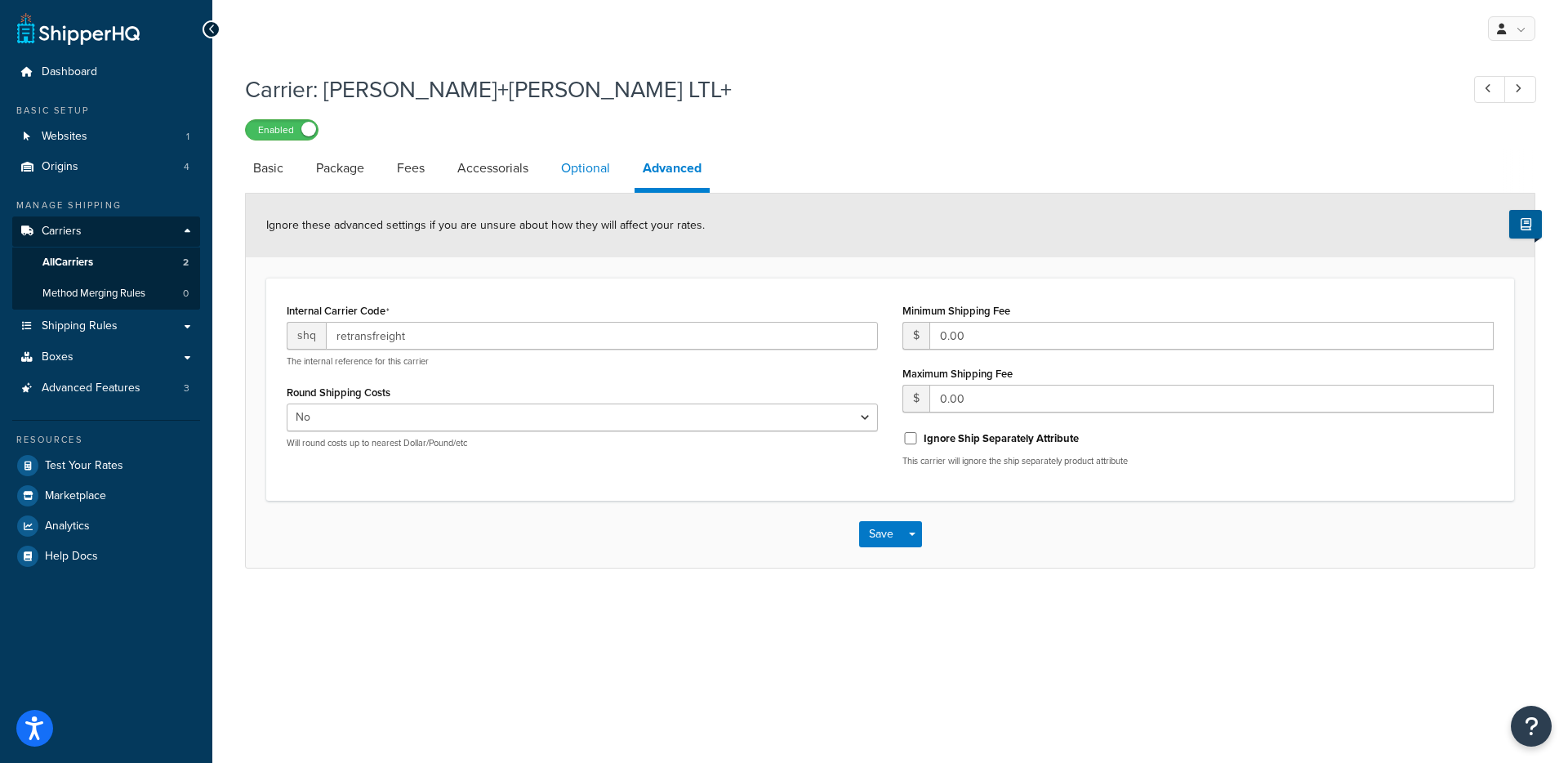
click at [566, 179] on link "Optional" at bounding box center [586, 168] width 65 height 40
select select "60"
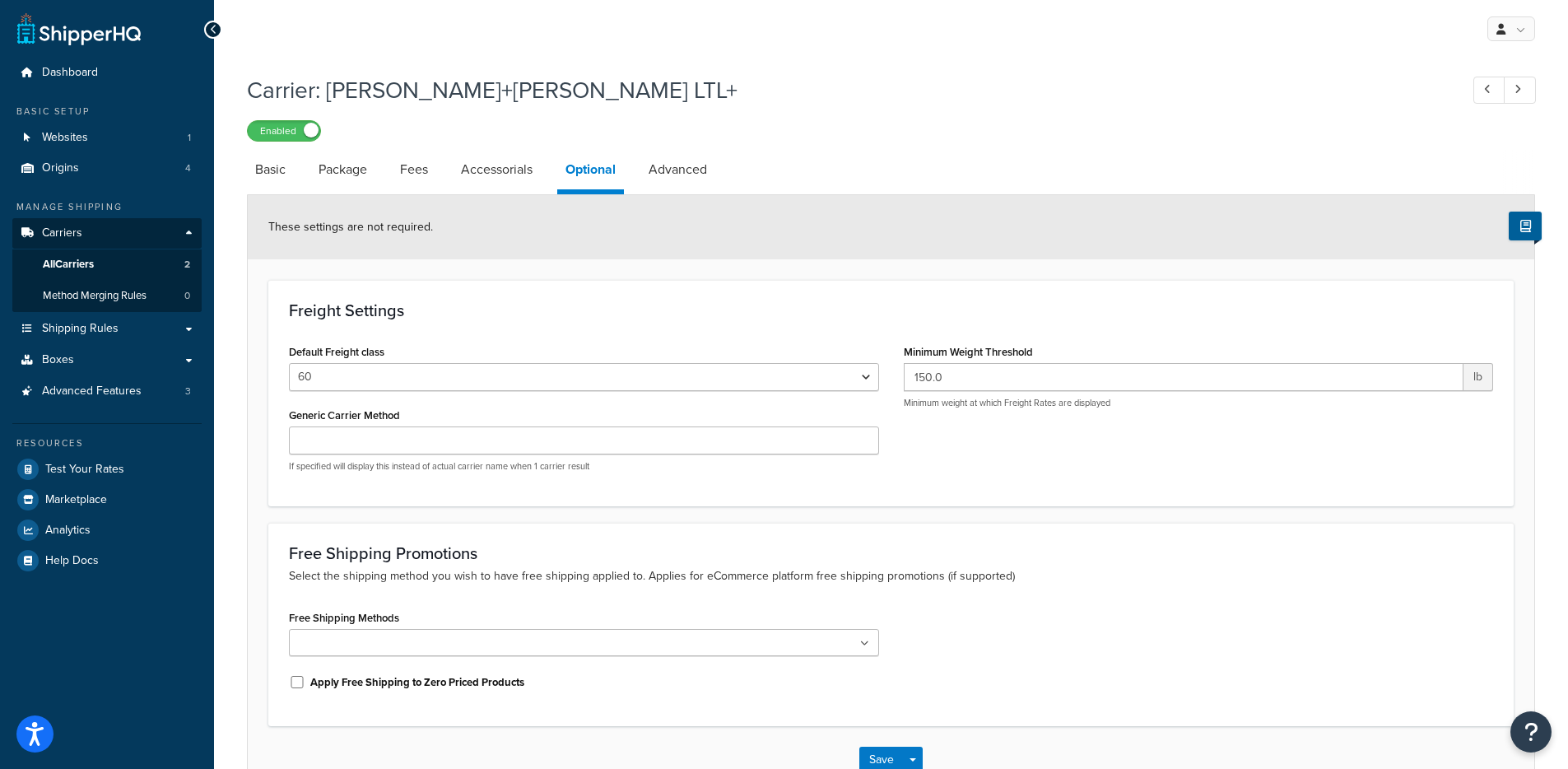
scroll to position [108, 0]
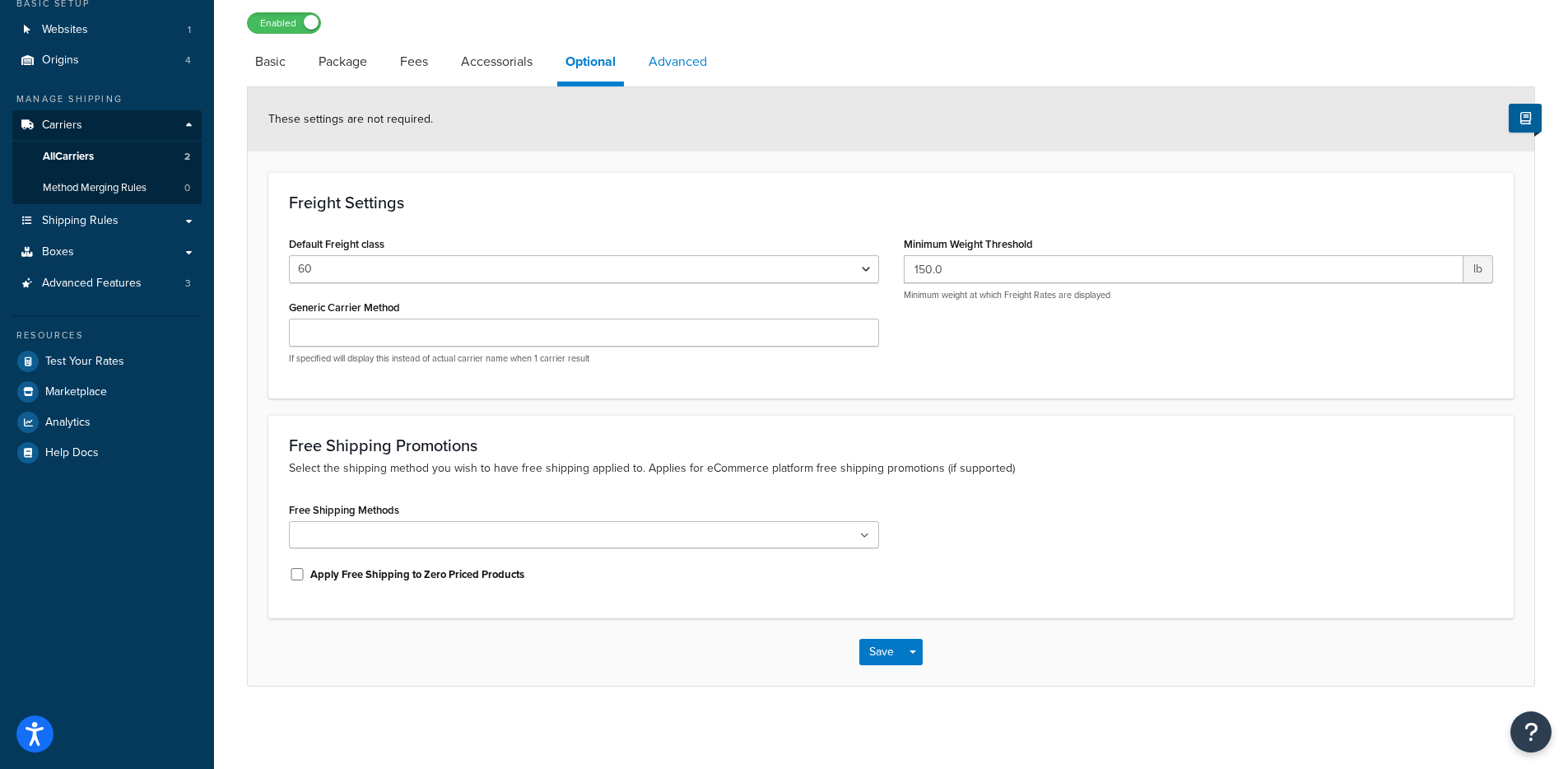
click at [687, 65] on link "Advanced" at bounding box center [677, 61] width 75 height 40
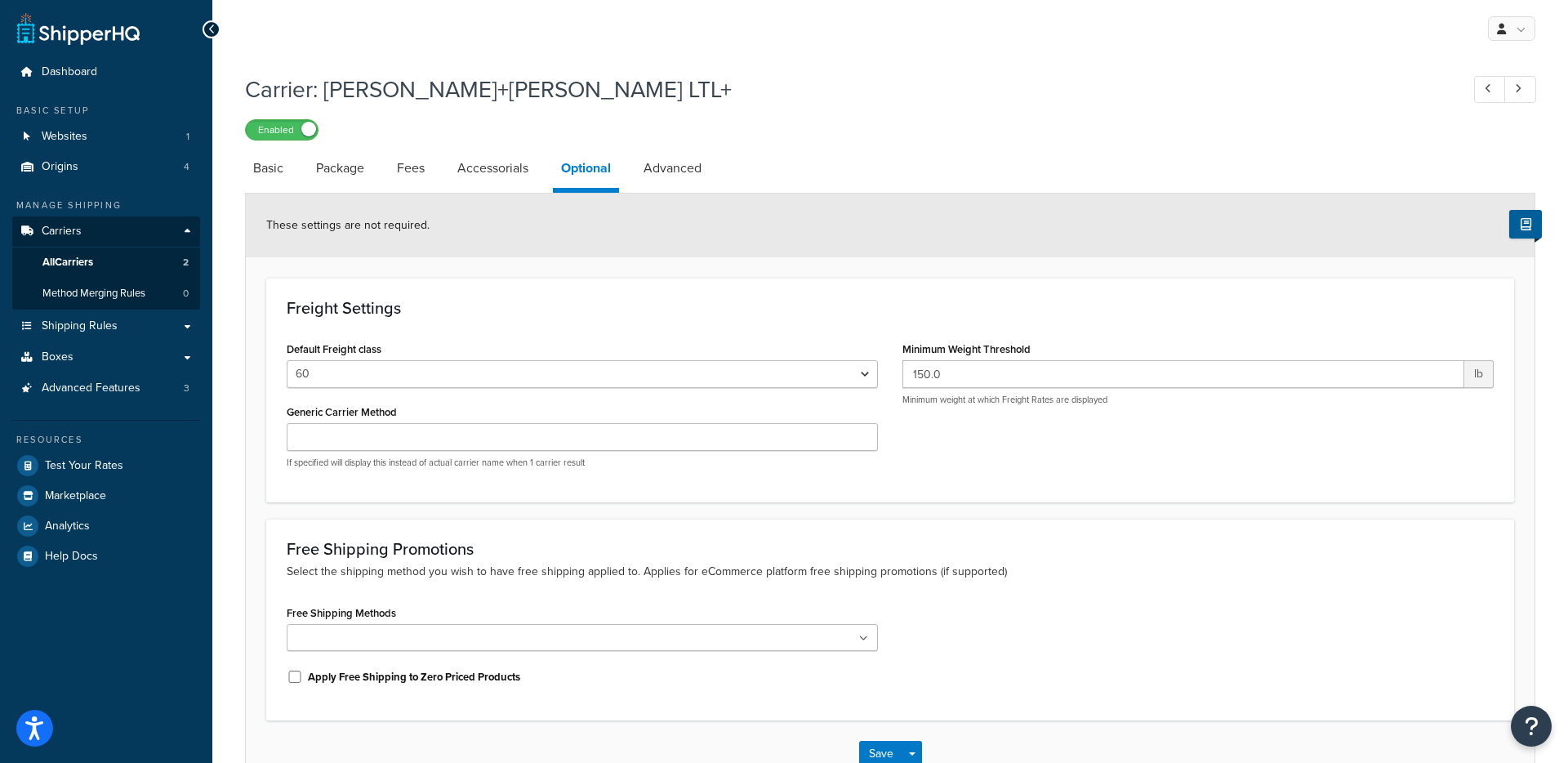
select select "false"
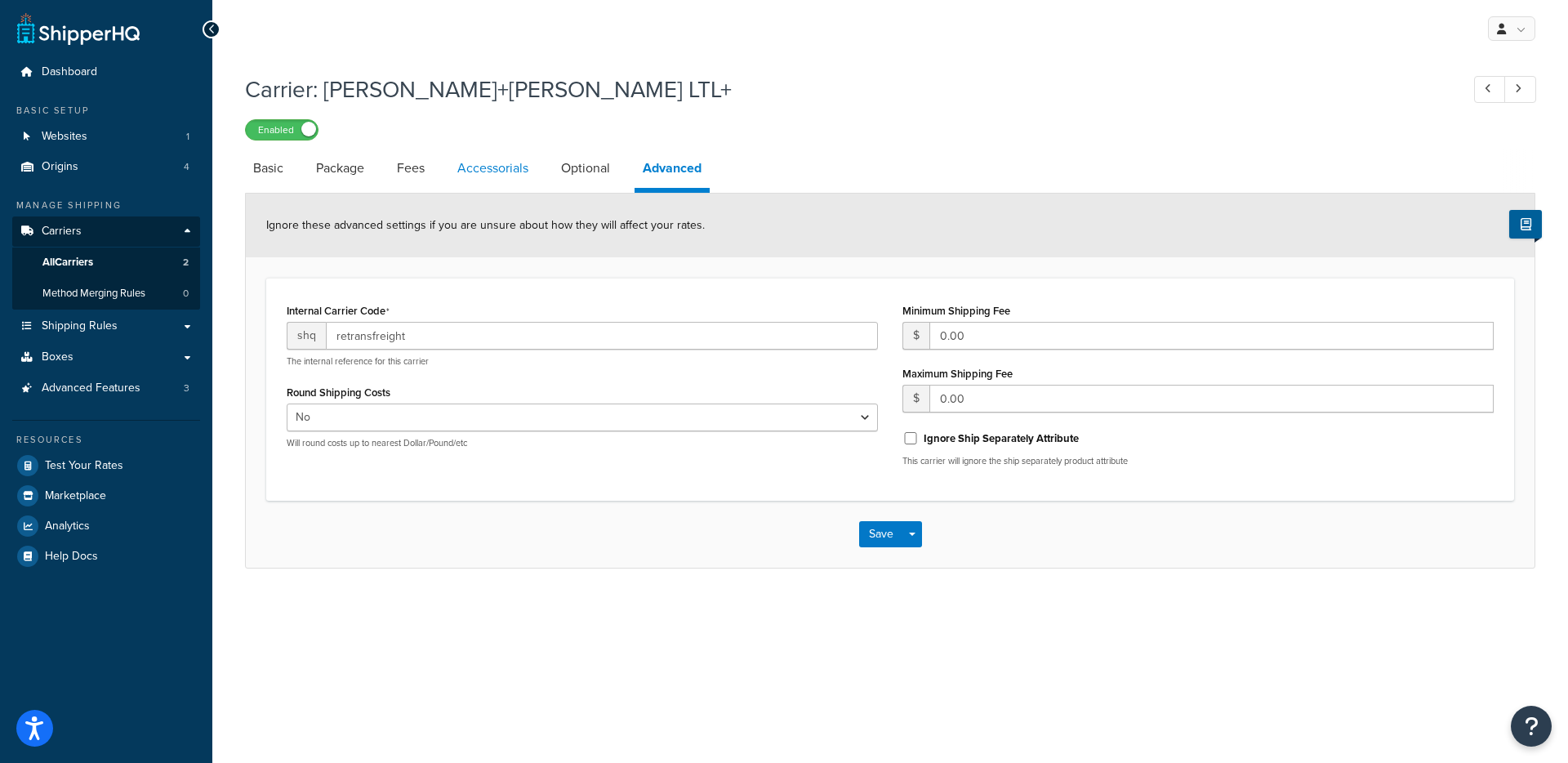
click at [521, 163] on link "Accessorials" at bounding box center [493, 168] width 88 height 40
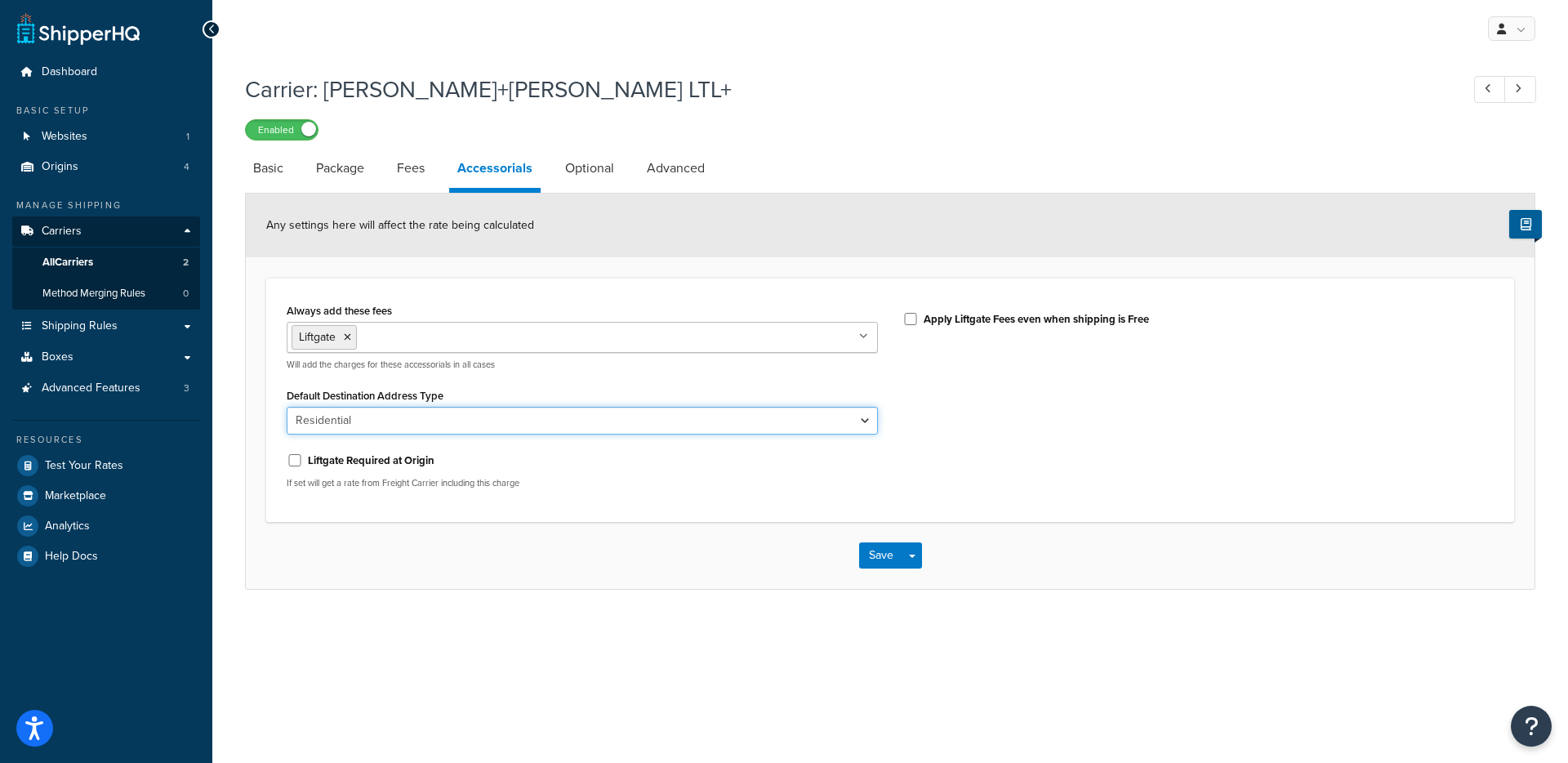
click at [435, 420] on select "Business Residential" at bounding box center [582, 421] width 591 height 28
select select "business"
click at [286, 407] on select "Business Residential" at bounding box center [582, 421] width 591 height 28
click at [915, 551] on button "Save Dropdown" at bounding box center [913, 555] width 19 height 26
click at [918, 580] on button "Save and Edit" at bounding box center [919, 585] width 119 height 34
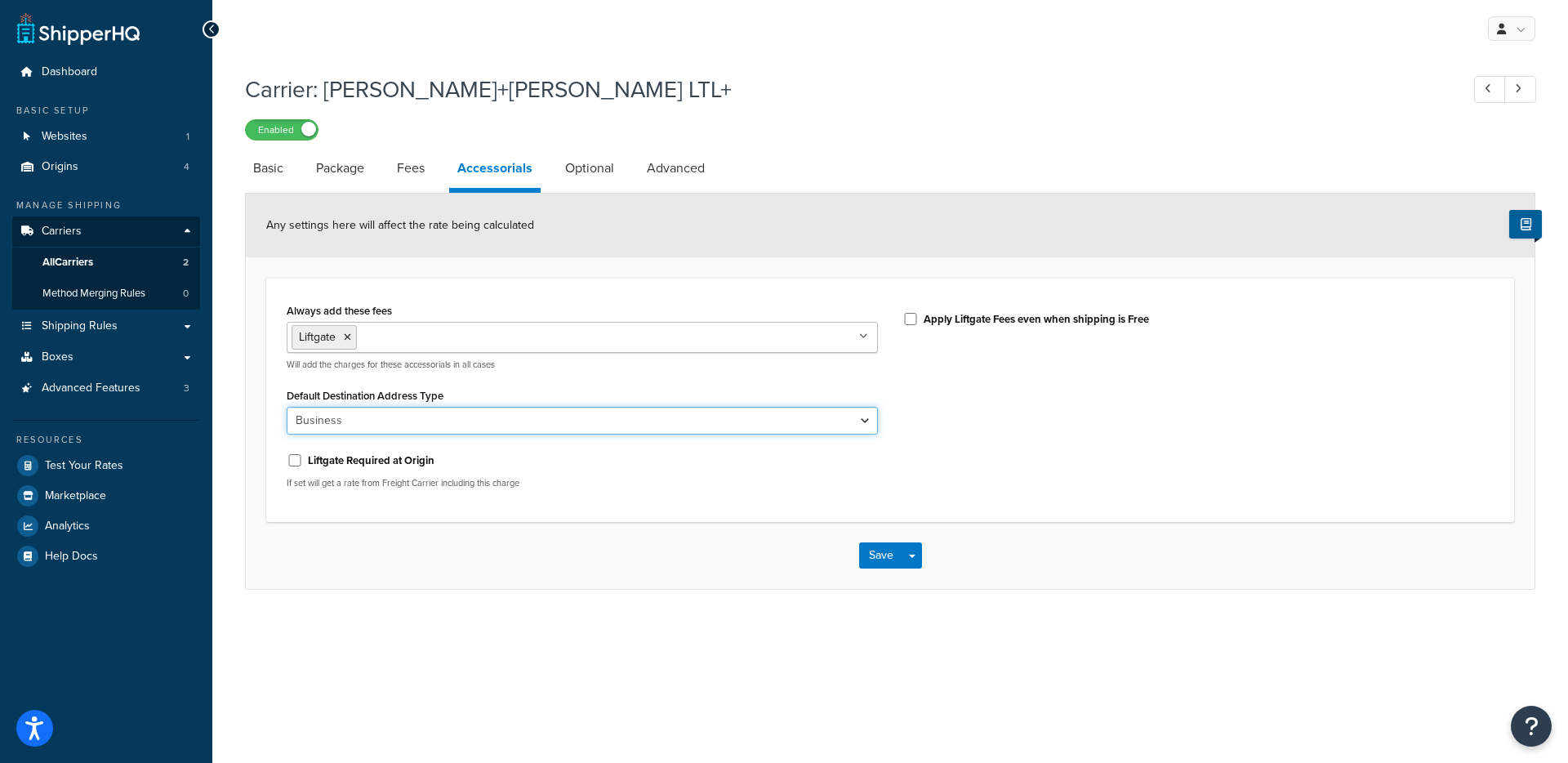
click at [494, 426] on select "Business Residential" at bounding box center [582, 421] width 591 height 28
select select "residential"
click at [286, 407] on select "Business Residential" at bounding box center [582, 421] width 591 height 28
click at [915, 557] on button "Save Dropdown" at bounding box center [913, 555] width 19 height 26
click at [911, 579] on button "Save and Edit" at bounding box center [919, 585] width 119 height 34
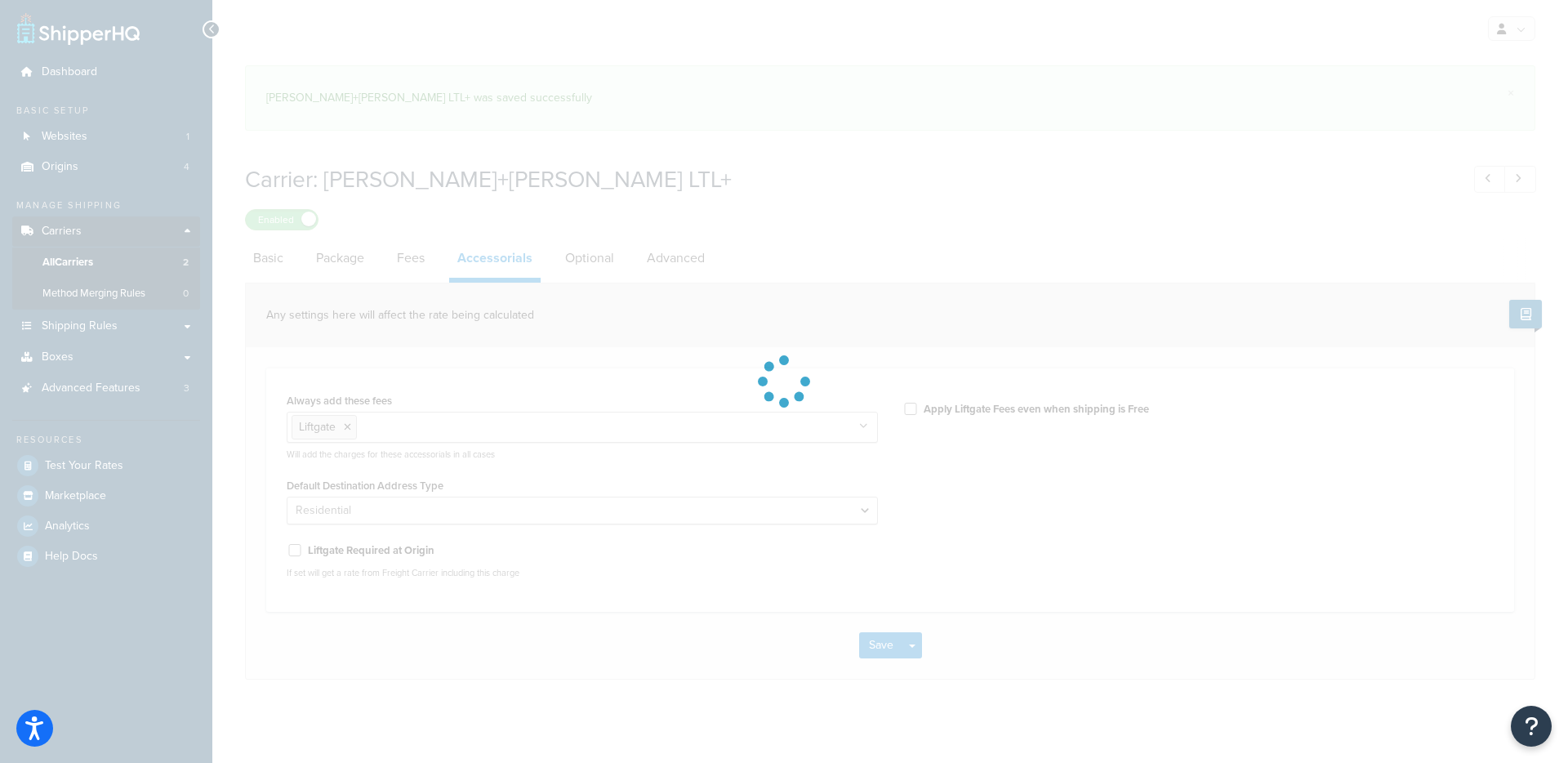
select select "residential"
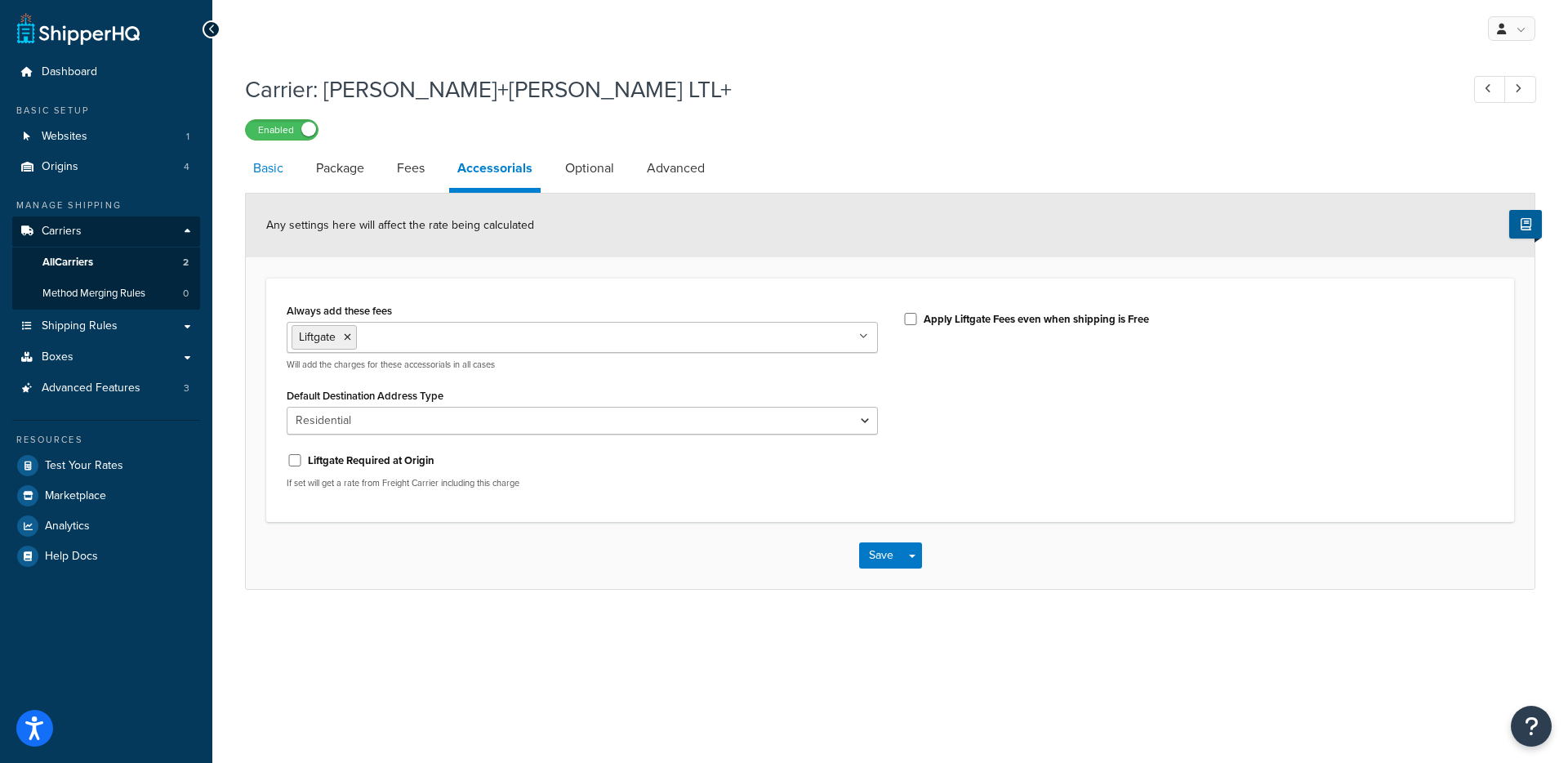
click at [285, 169] on link "Basic" at bounding box center [268, 168] width 47 height 40
select select "reTransFreight"
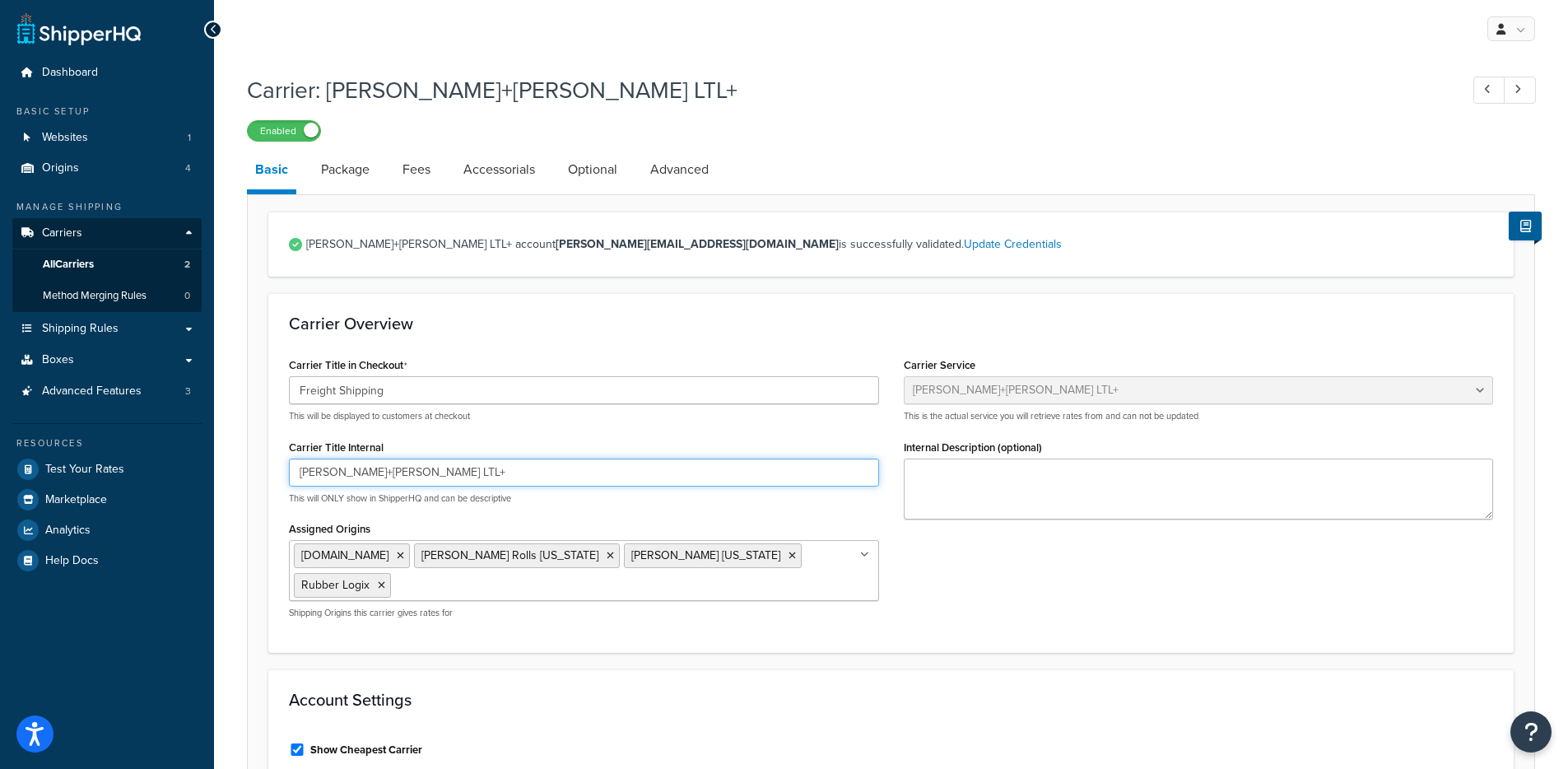
click at [351, 467] on input "Kuehne+Nagel LTL+" at bounding box center [583, 473] width 590 height 28
click at [428, 173] on link "Fees" at bounding box center [416, 169] width 44 height 40
select select "AFTER"
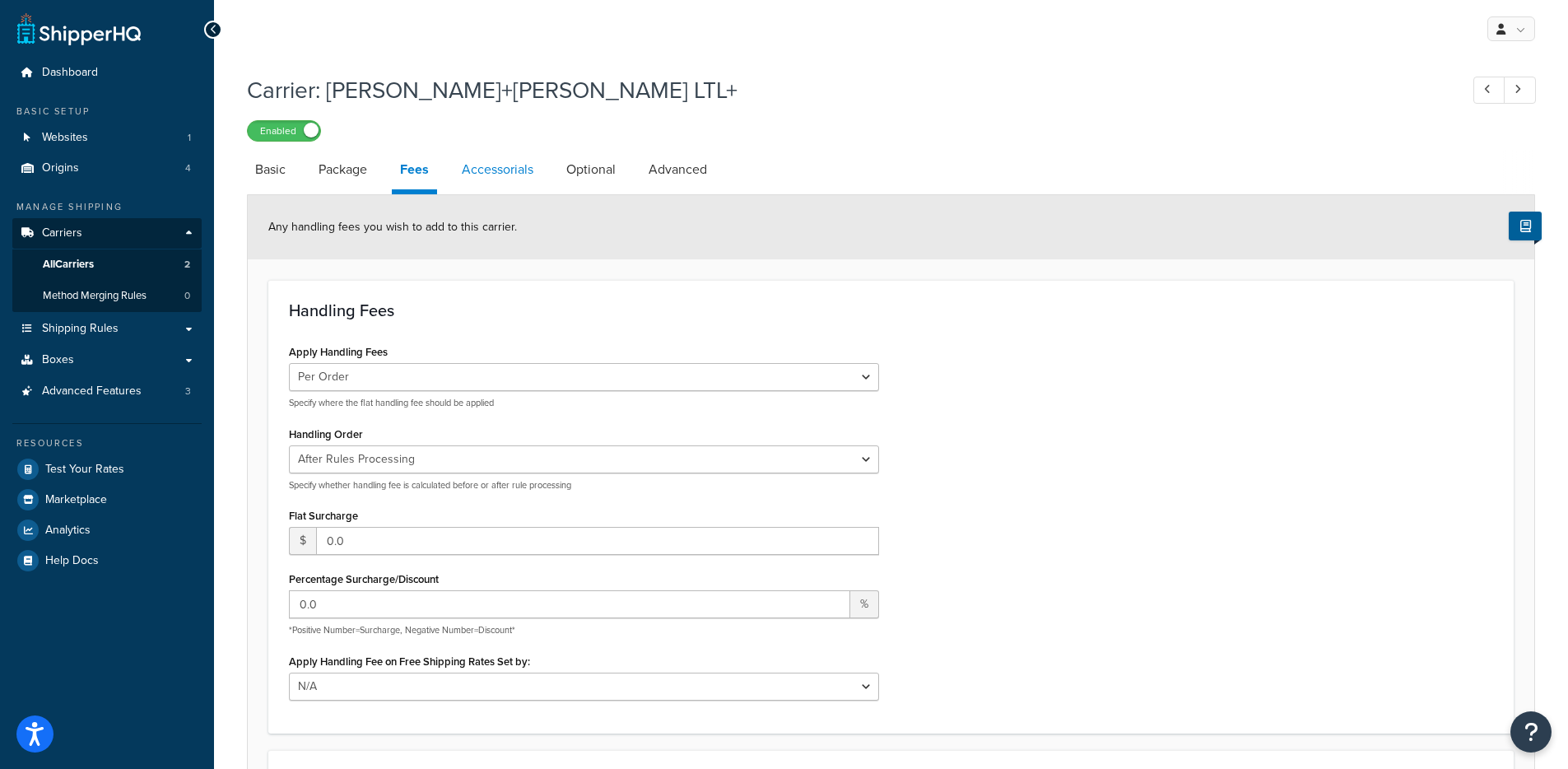
click at [519, 172] on link "Accessorials" at bounding box center [497, 169] width 88 height 40
select select "residential"
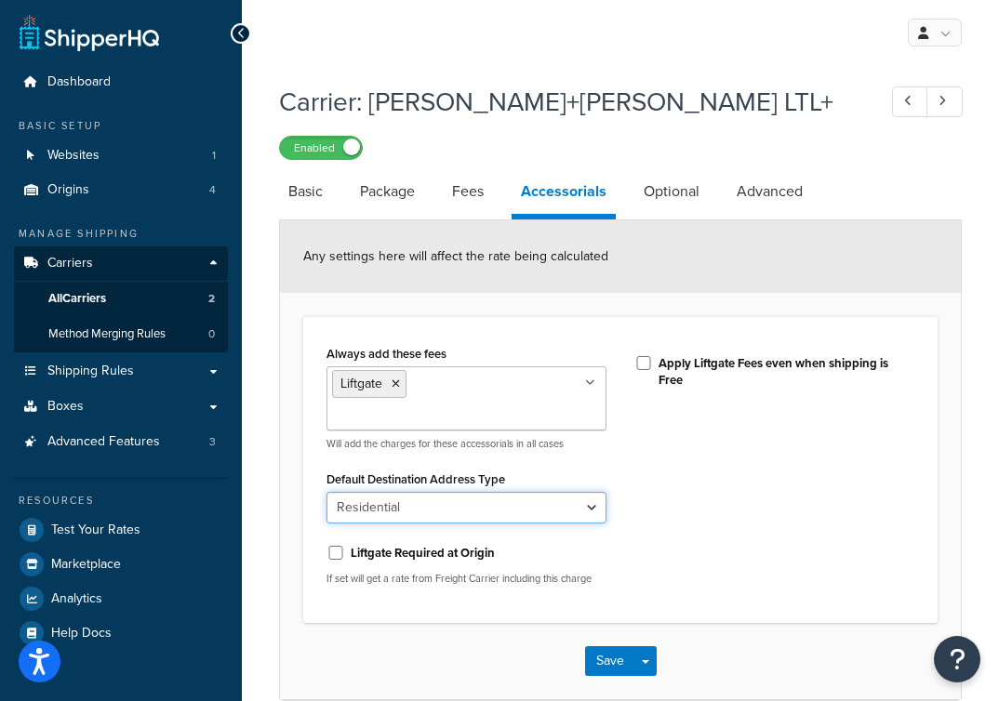
click at [485, 492] on select "Business Residential" at bounding box center [466, 508] width 280 height 32
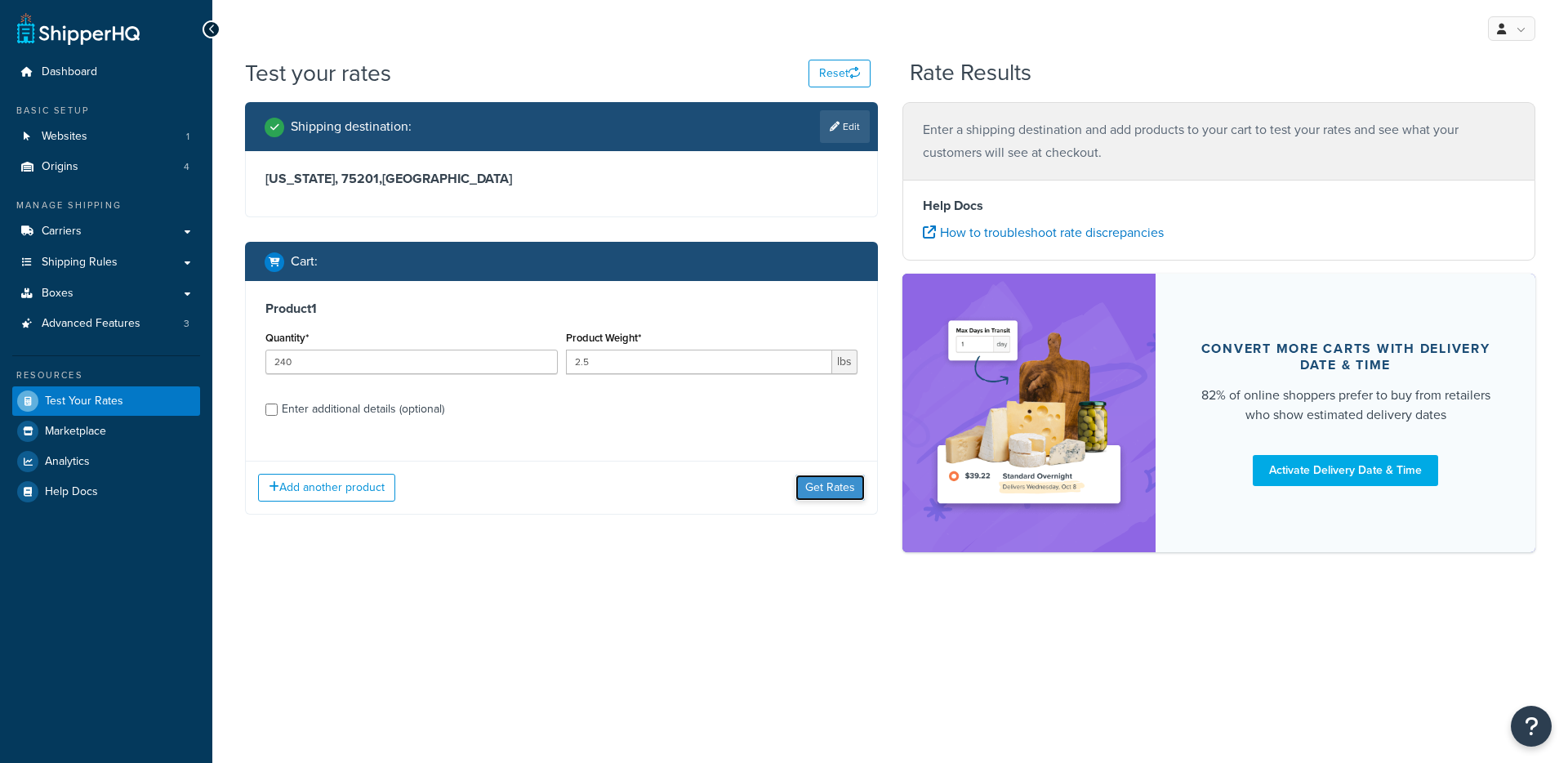
click at [849, 487] on button "Get Rates" at bounding box center [830, 487] width 69 height 26
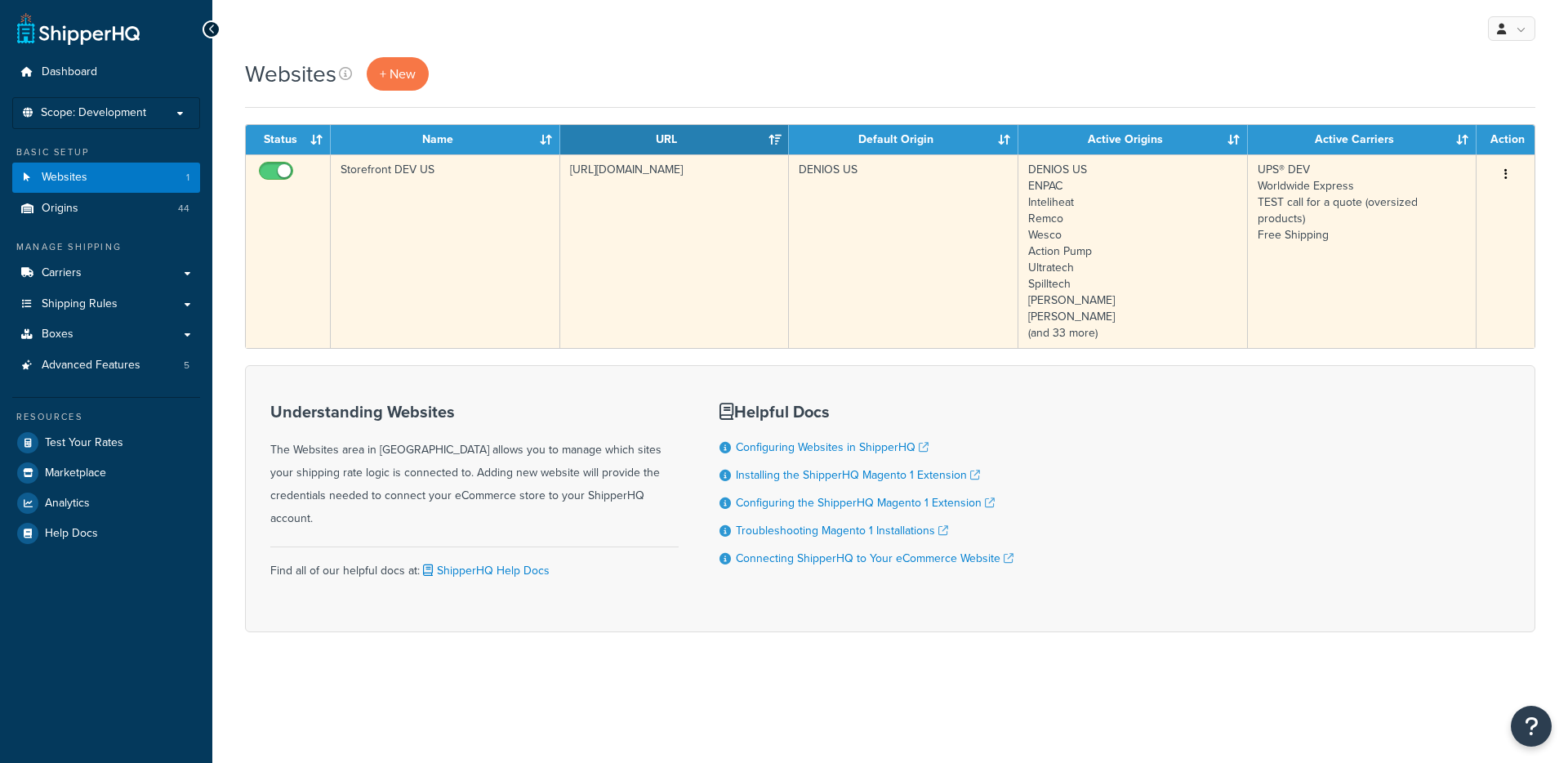
click at [647, 191] on td "[URL][DOMAIN_NAME]" at bounding box center [675, 251] width 229 height 193
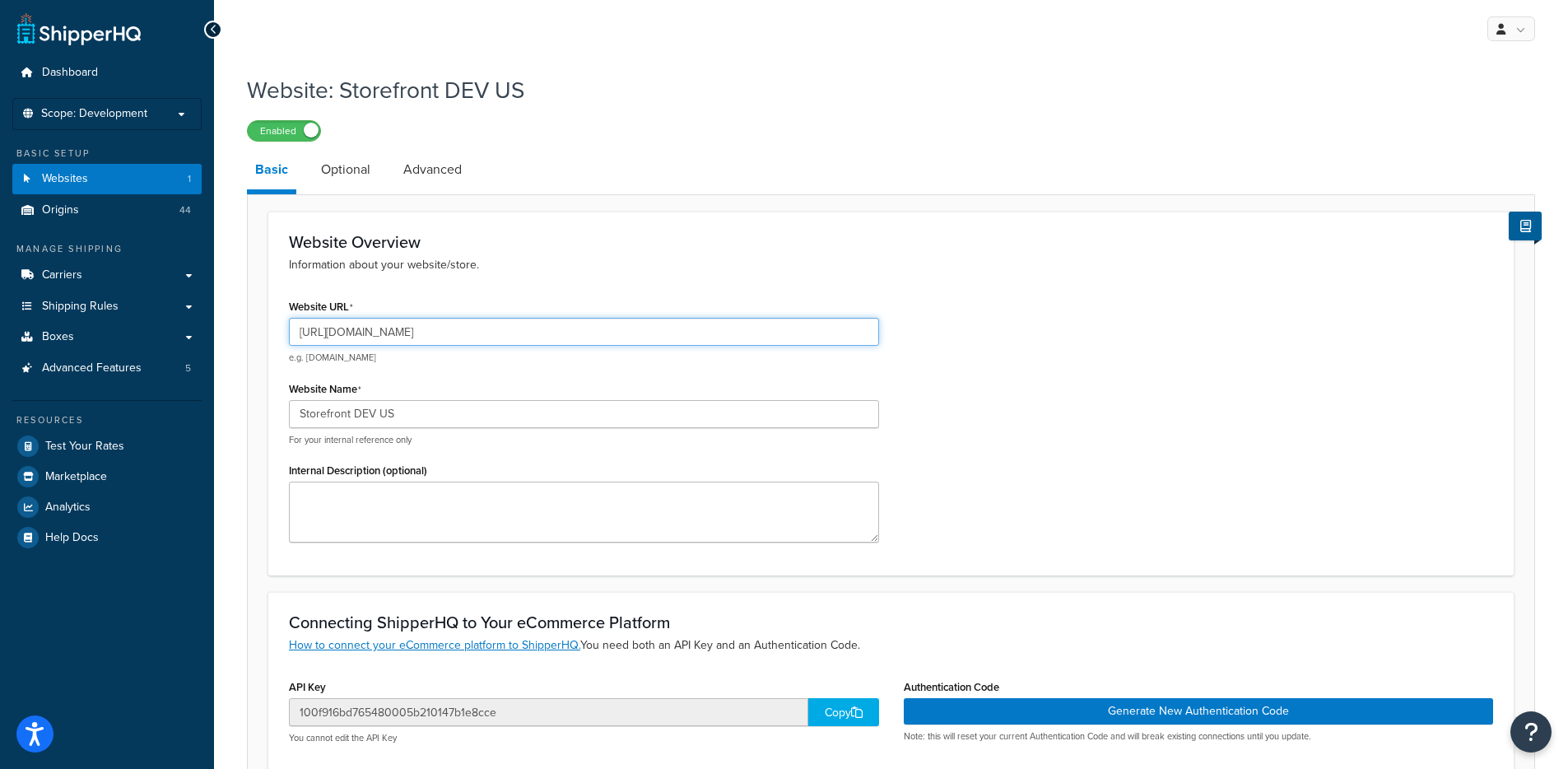
drag, startPoint x: 335, startPoint y: 335, endPoint x: 464, endPoint y: 328, distance: 129.2
click at [464, 328] on input "[URL][DOMAIN_NAME]" at bounding box center [583, 332] width 590 height 28
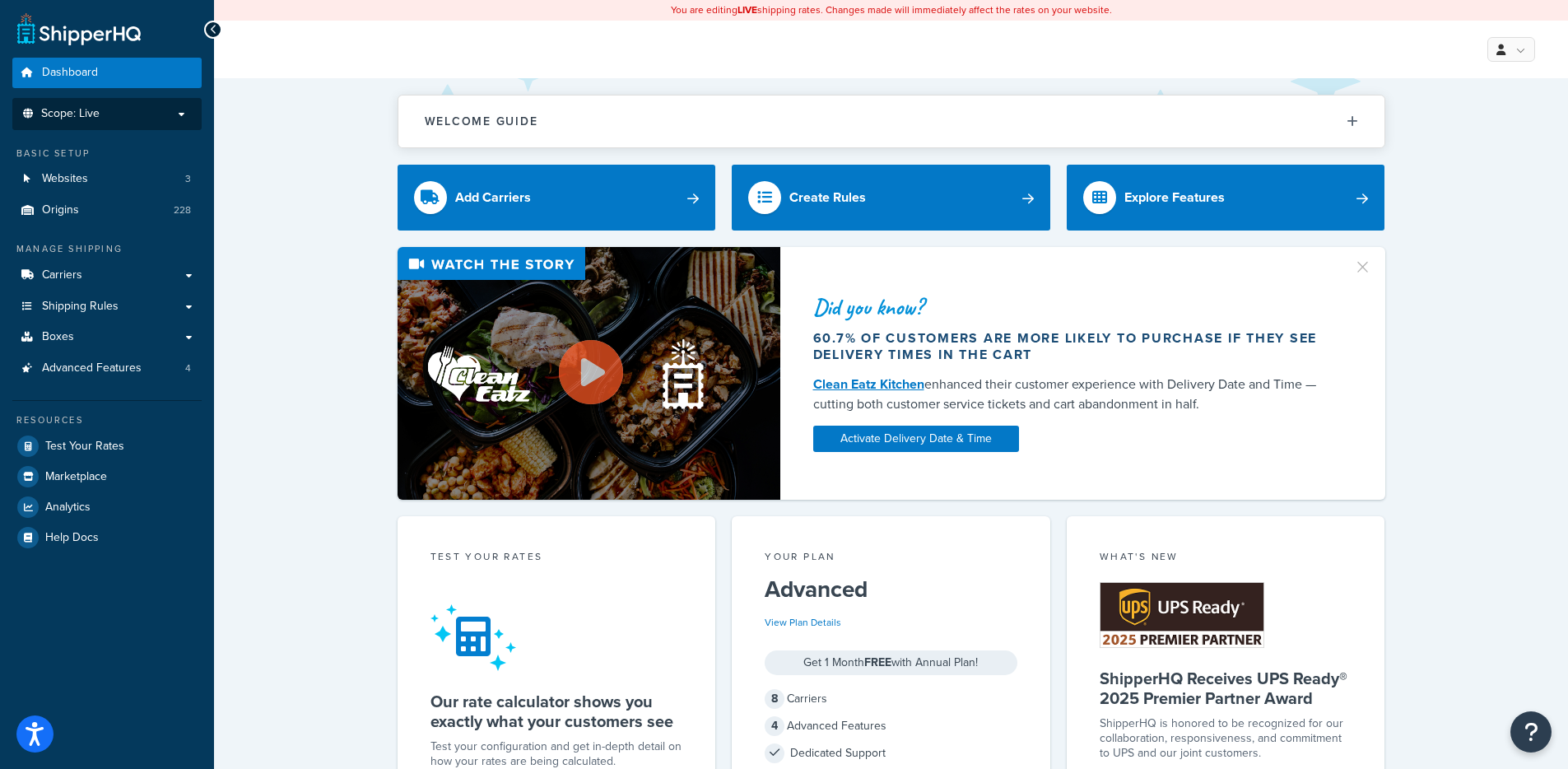
click at [175, 127] on li "Scope: Live" at bounding box center [107, 114] width 189 height 32
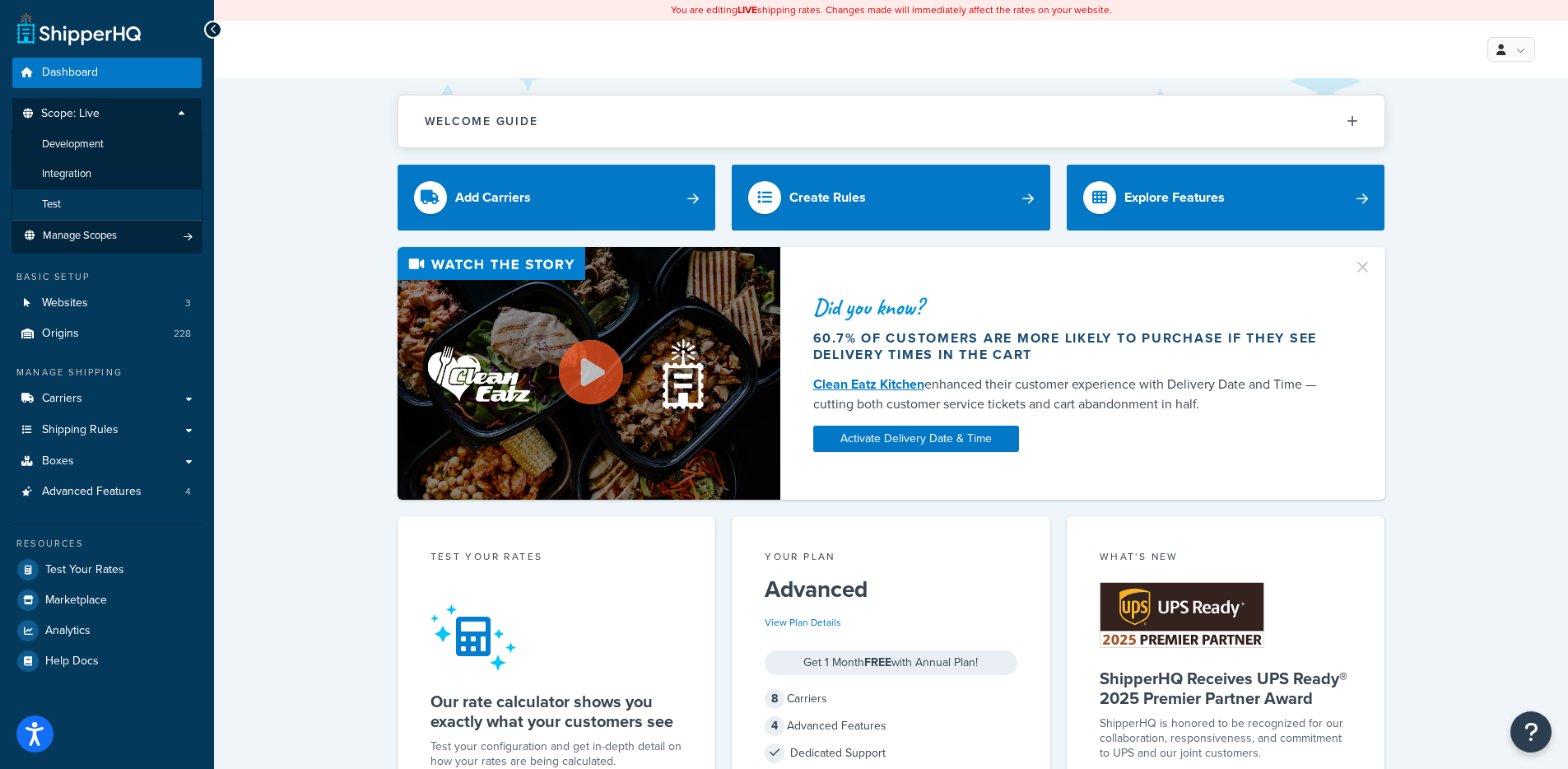
click at [72, 202] on li "Test" at bounding box center [107, 204] width 191 height 30
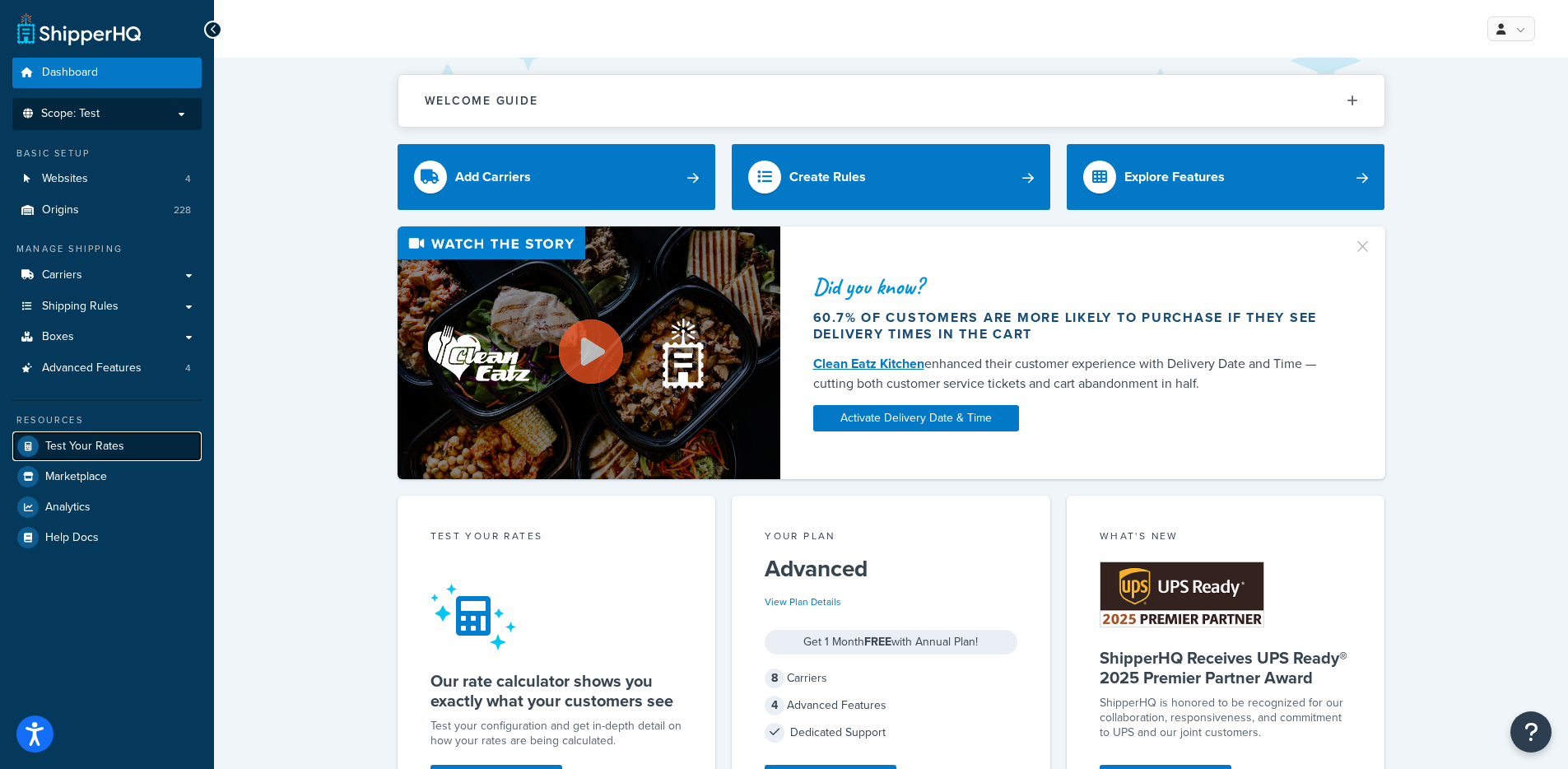
click at [95, 444] on span "Test Your Rates" at bounding box center [84, 447] width 79 height 14
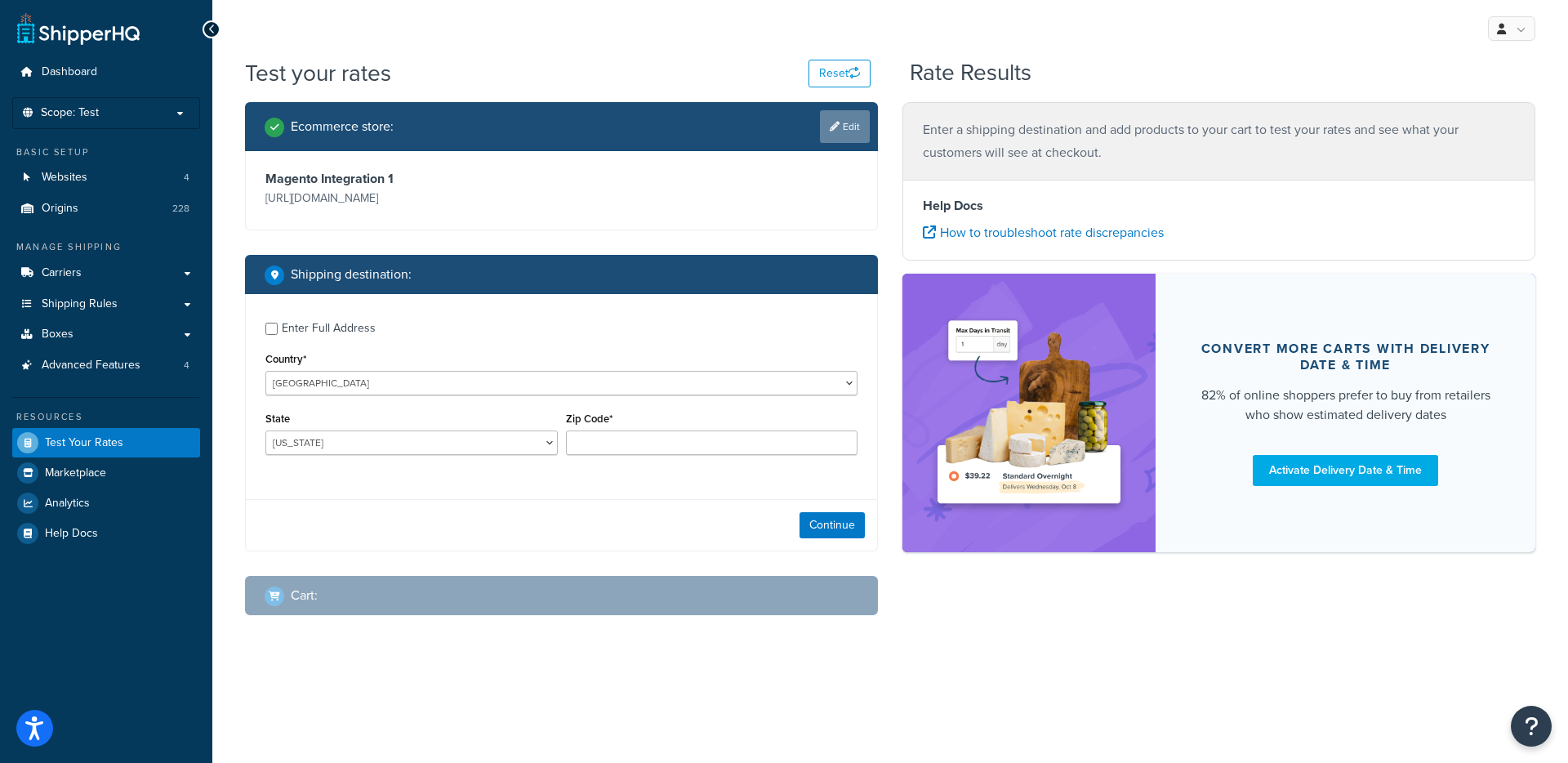
click at [835, 133] on link "Edit" at bounding box center [845, 126] width 50 height 32
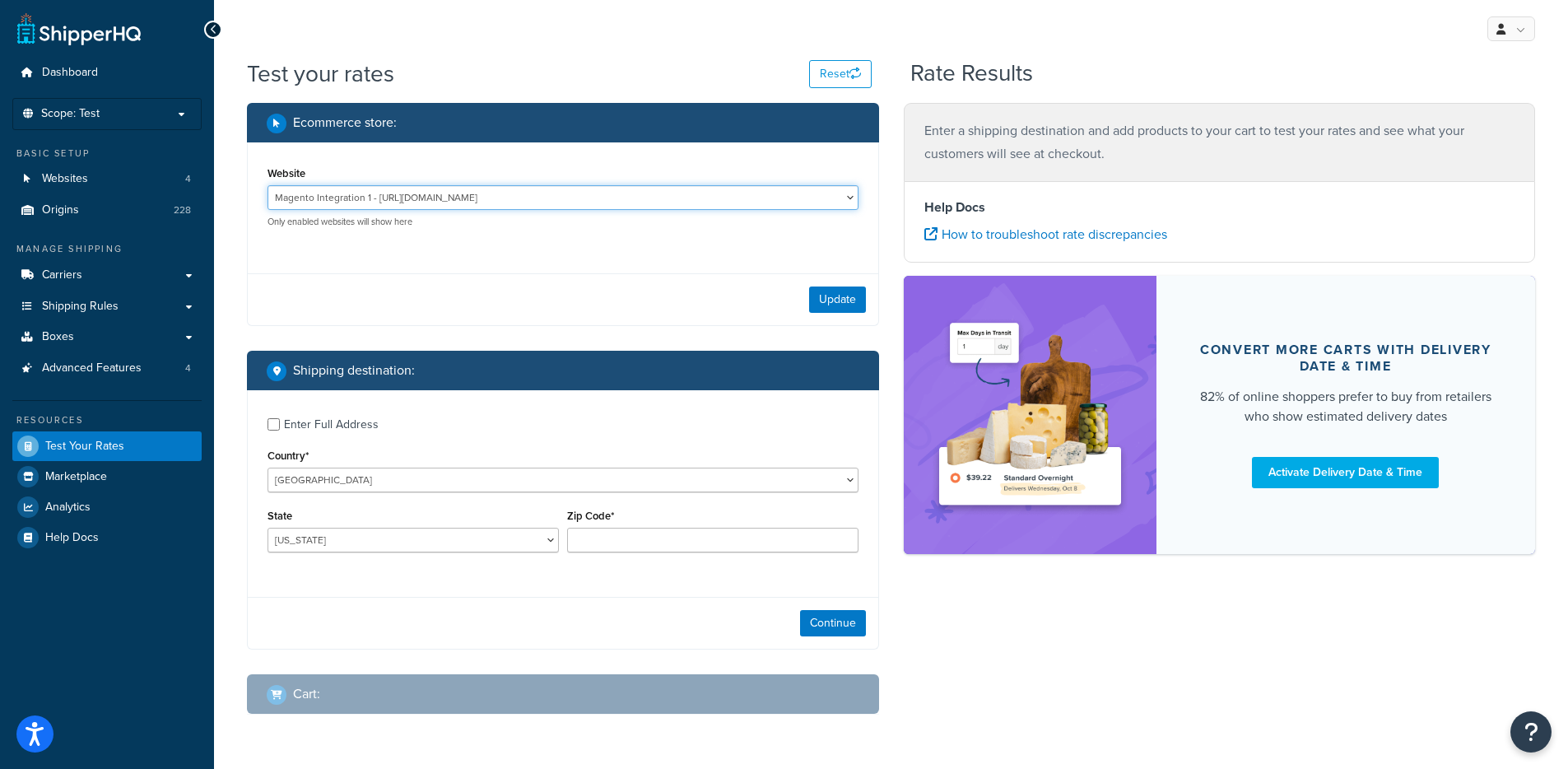
click at [667, 197] on select "Magento Integration 1 - https://integration-5ojmyuq-oralvc6wkr77e.us-5.magentos…" at bounding box center [563, 197] width 591 height 25
select select "111ea75e26aea3945b6b093df0d25dc5"
click at [267, 185] on select "Magento Integration 1 - https://integration-5ojmyuq-oralvc6wkr77e.us-5.magentos…" at bounding box center [563, 197] width 591 height 25
click at [837, 299] on button "Update" at bounding box center [837, 300] width 57 height 27
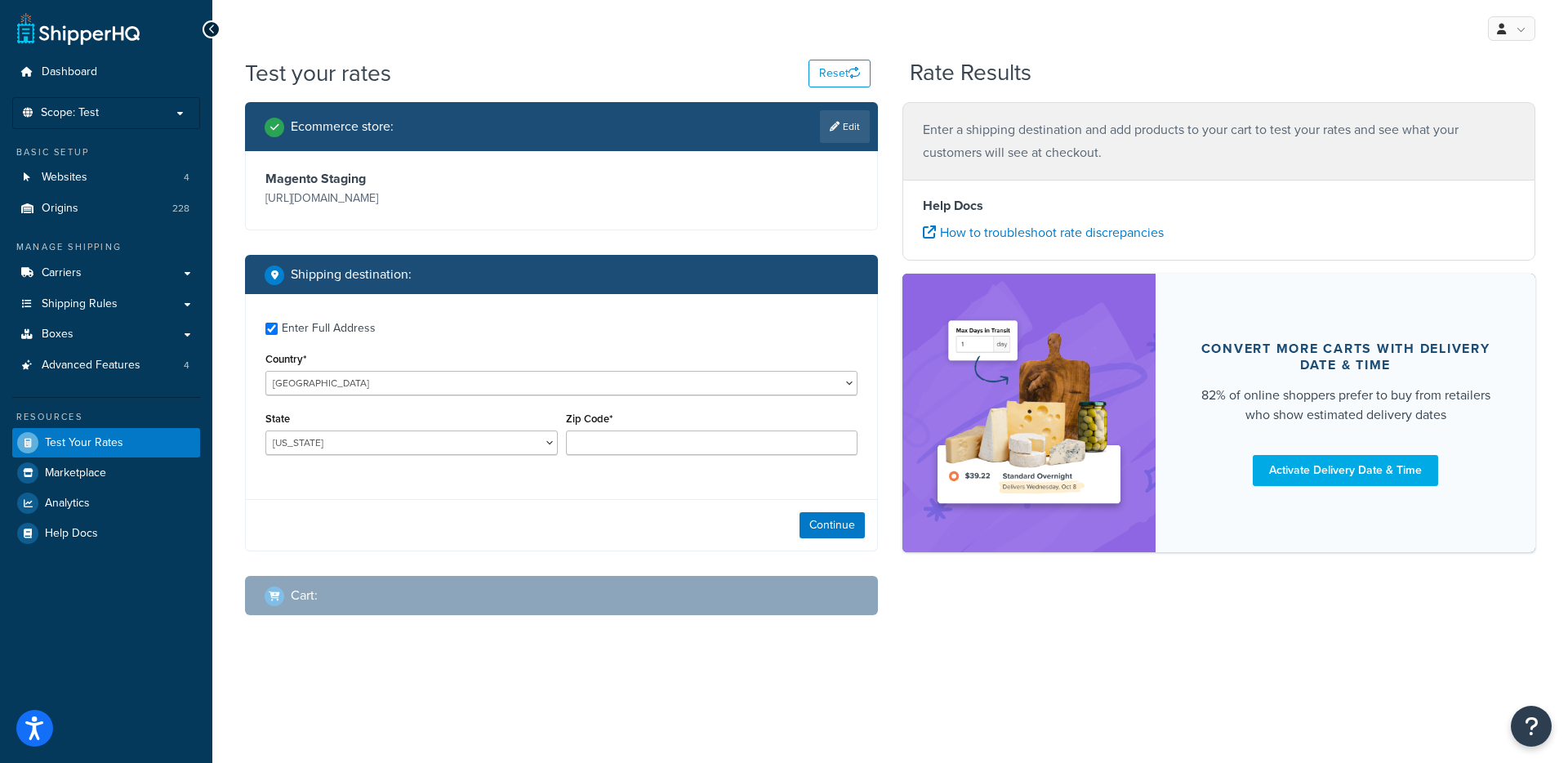
checkbox input "true"
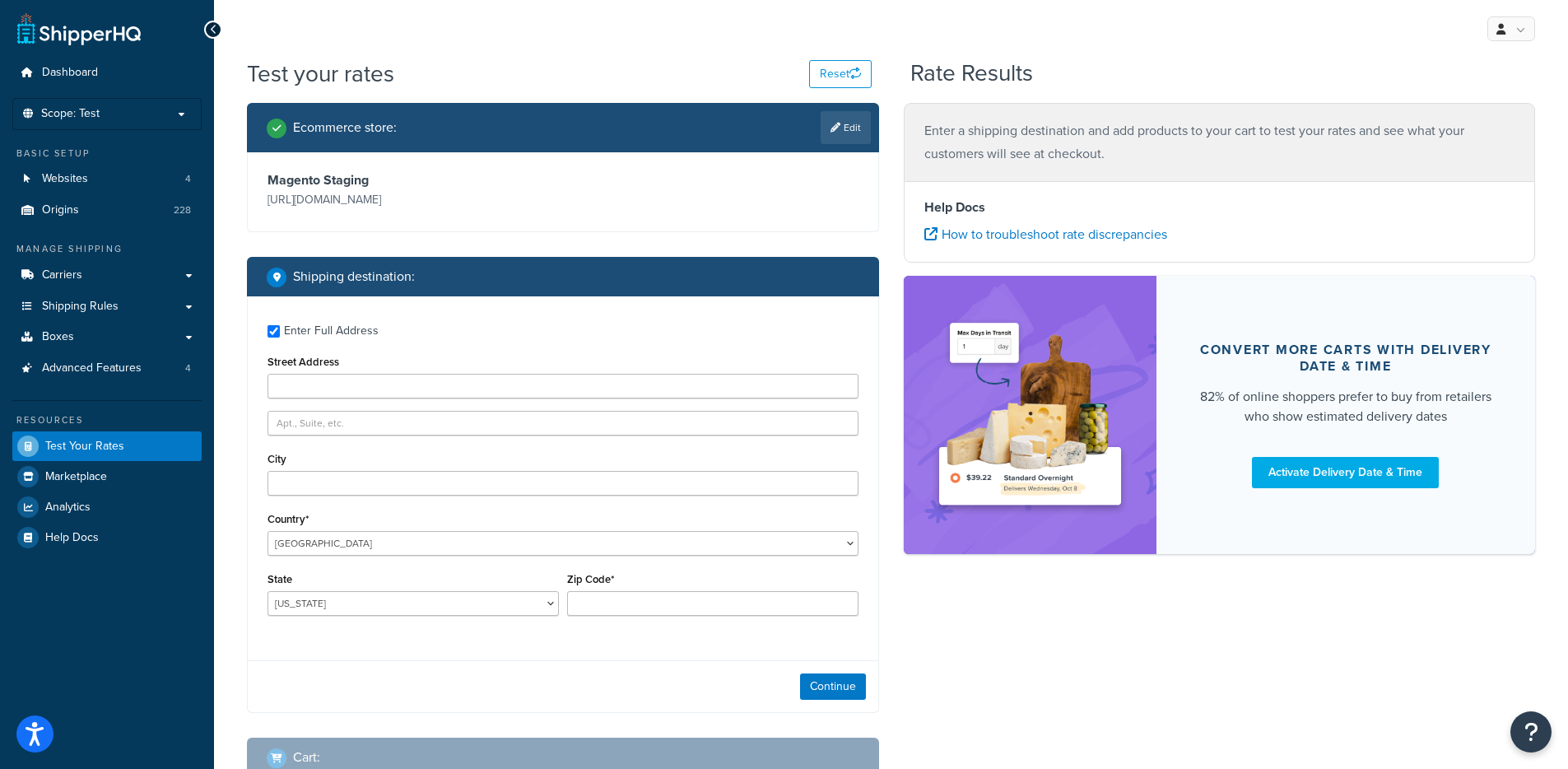
type input "7825 6TH ST SW"
type input "CEDAR RAPIDS"
type input "52404-7012"
select select "IA"
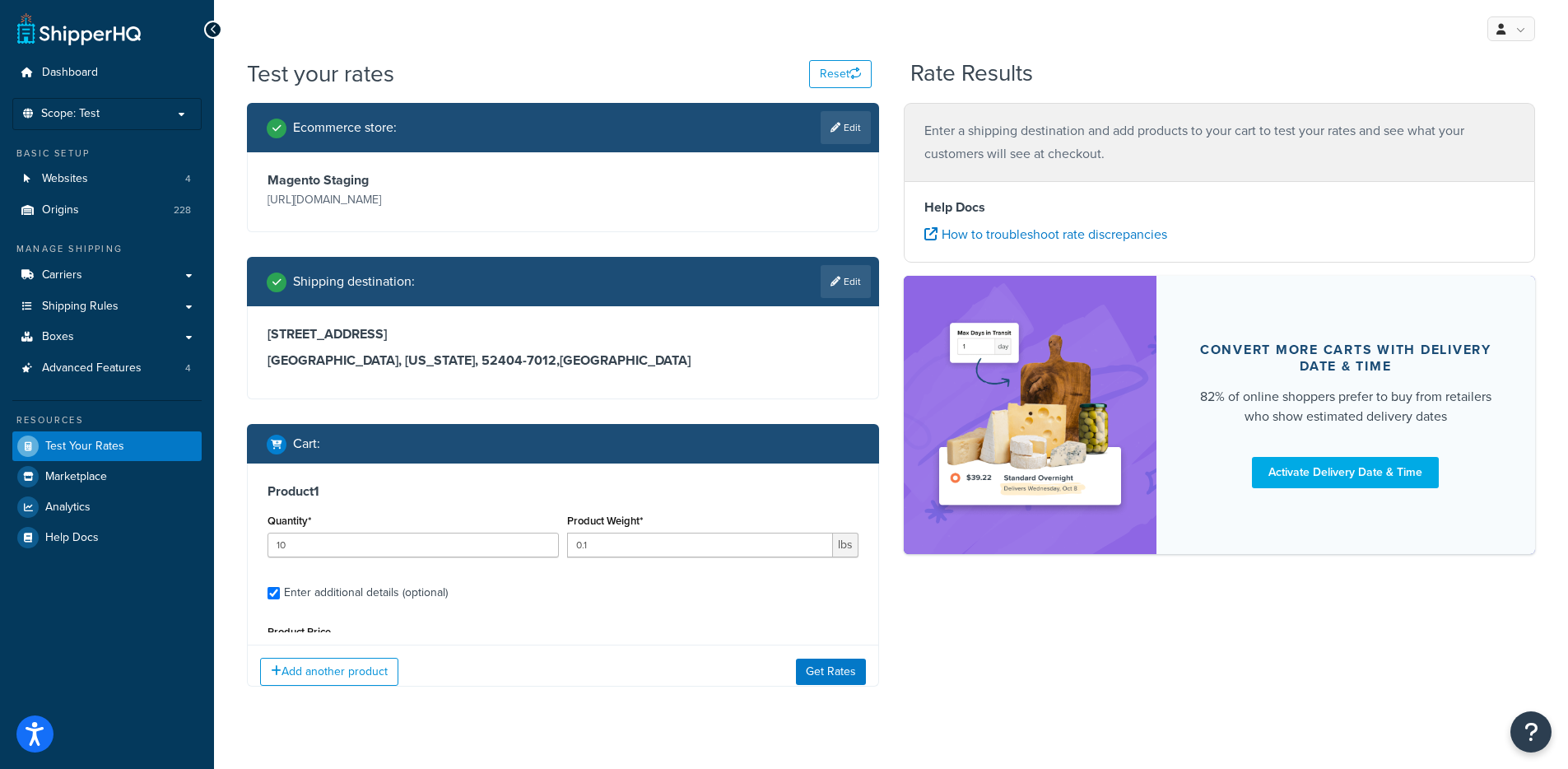
scroll to position [153, 0]
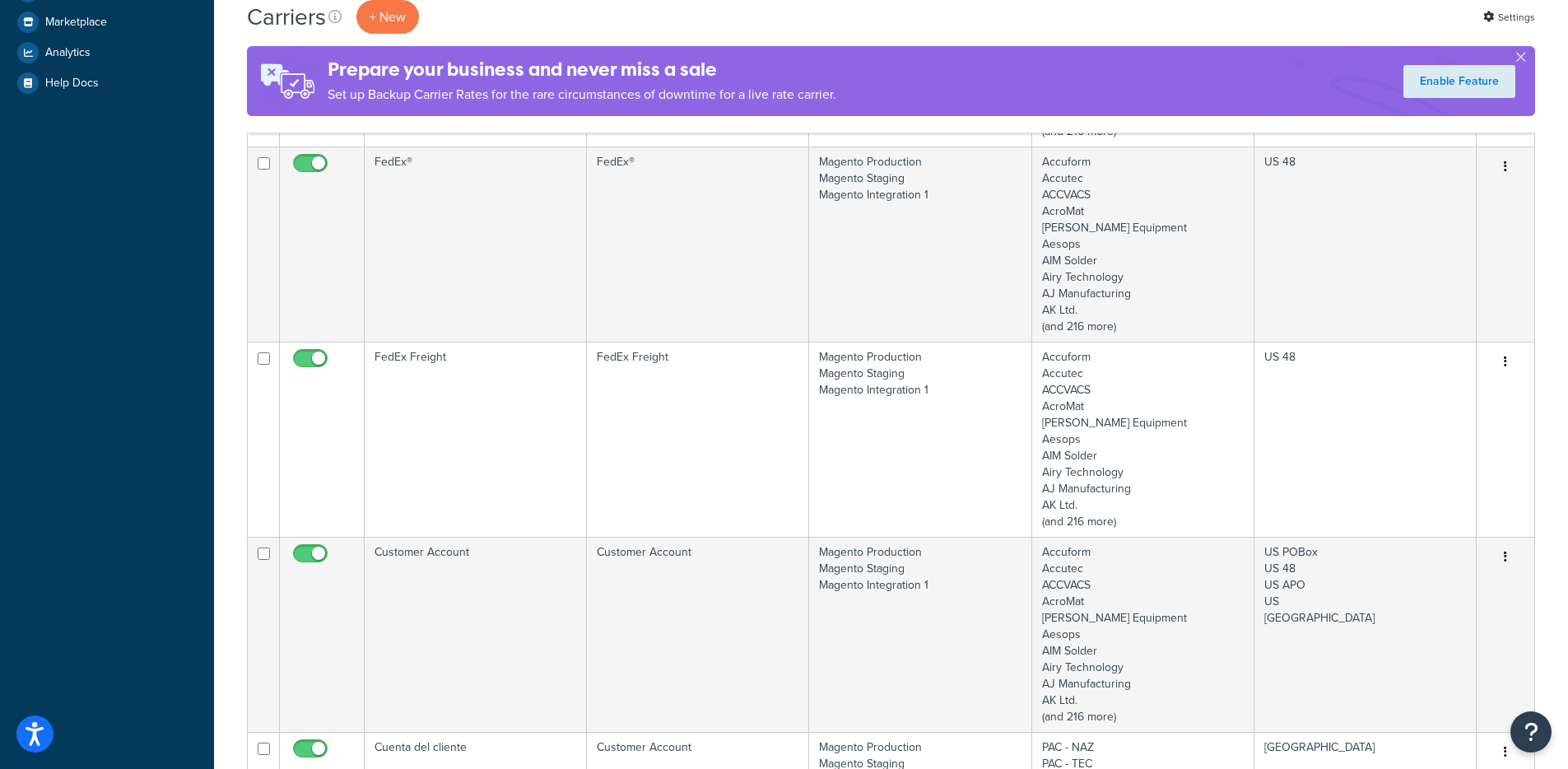
scroll to position [527, 0]
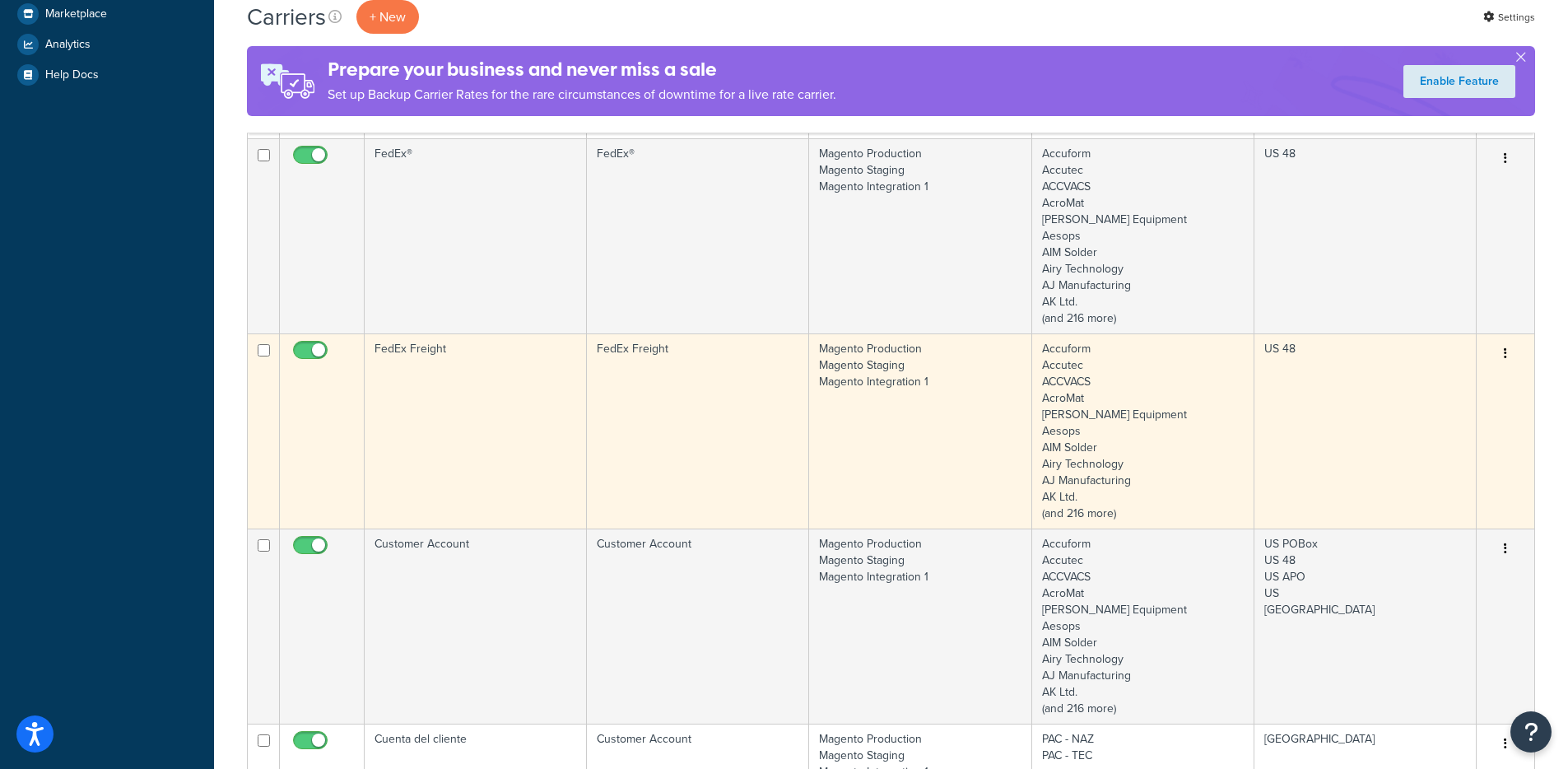
click at [501, 428] on td "FedEx Freight" at bounding box center [475, 431] width 222 height 195
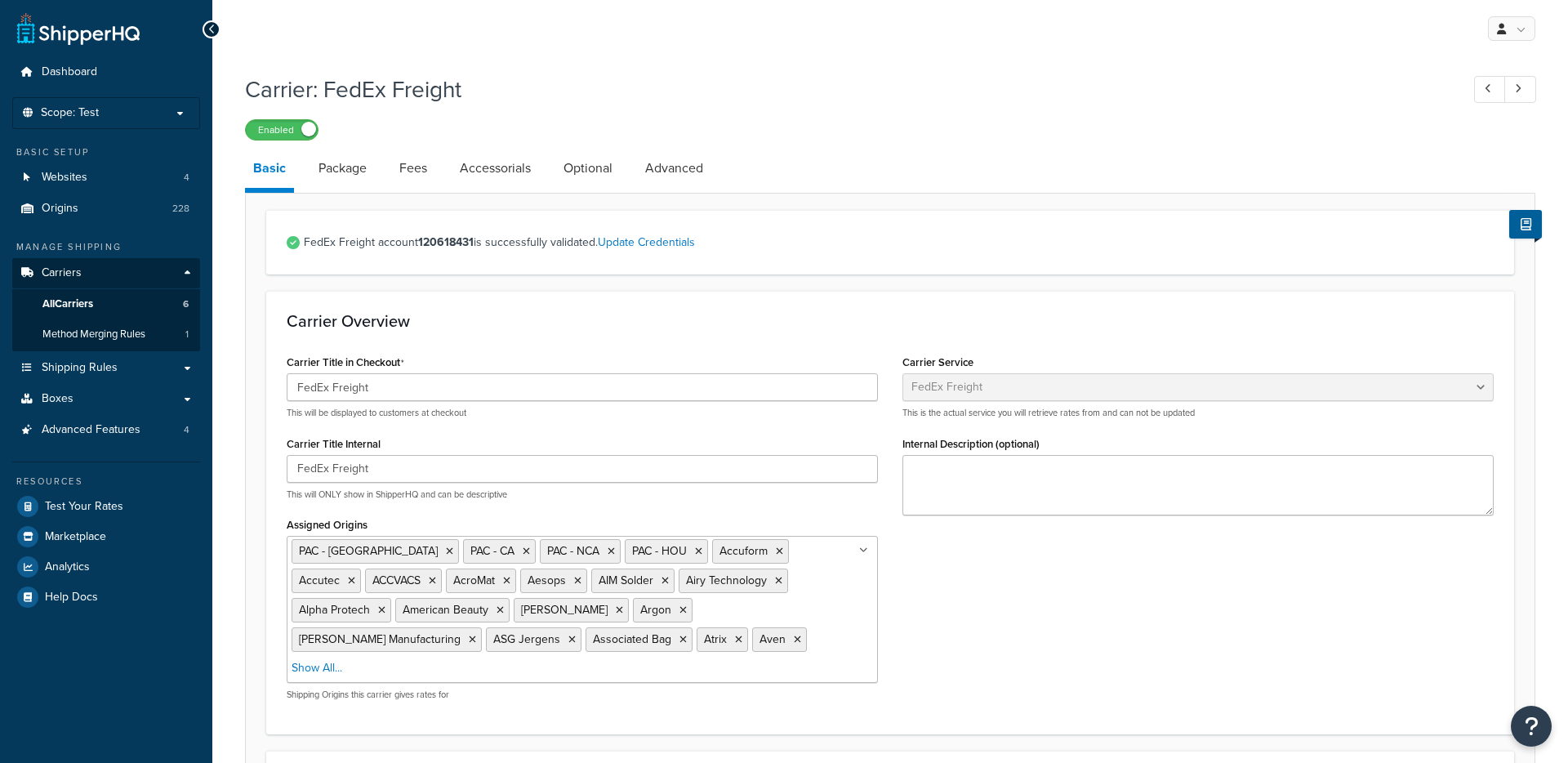
select select "fedExFreight"
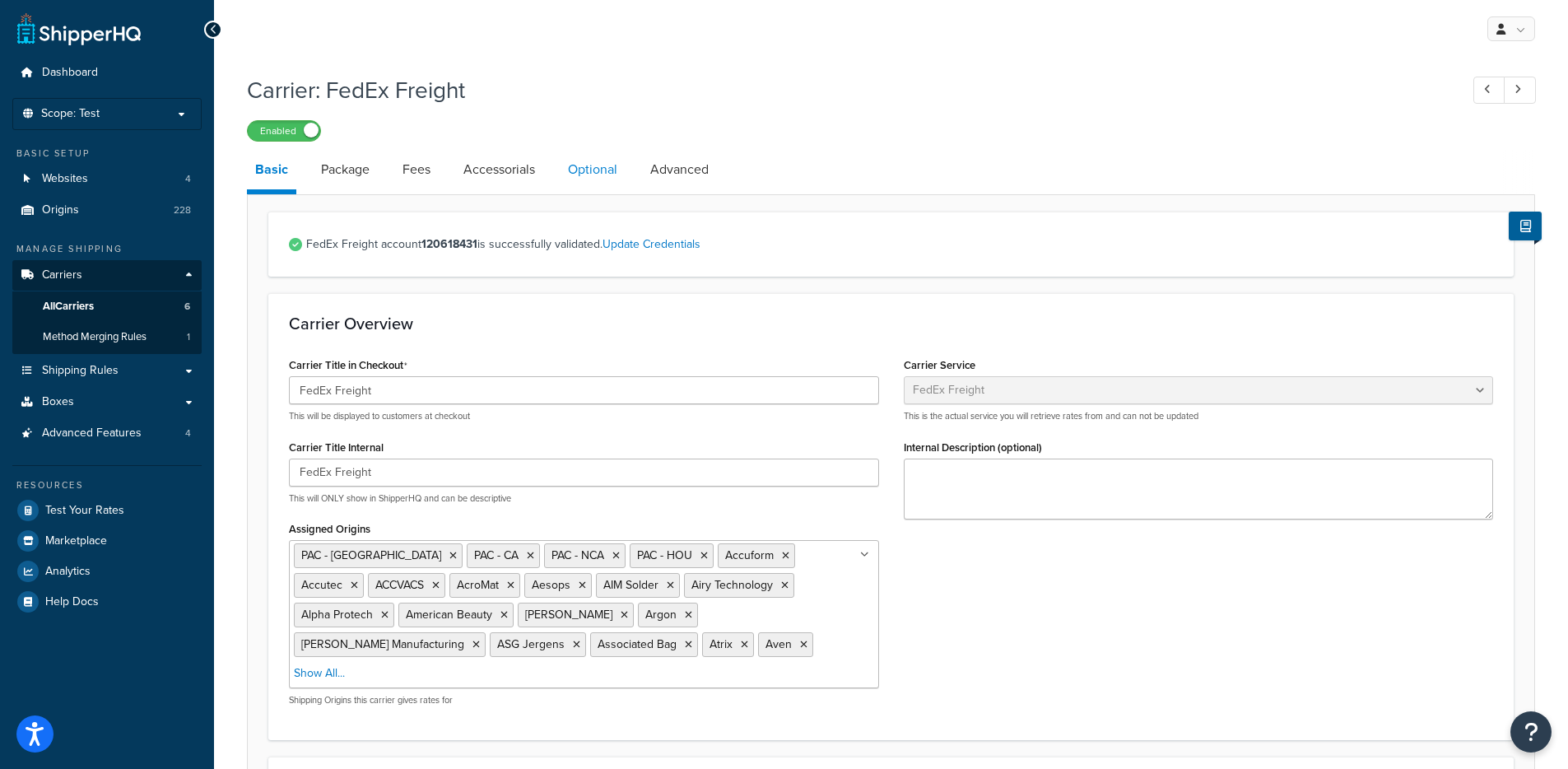
click at [596, 163] on link "Optional" at bounding box center [592, 169] width 65 height 40
select select "175"
